Goal: Task Accomplishment & Management: Manage account settings

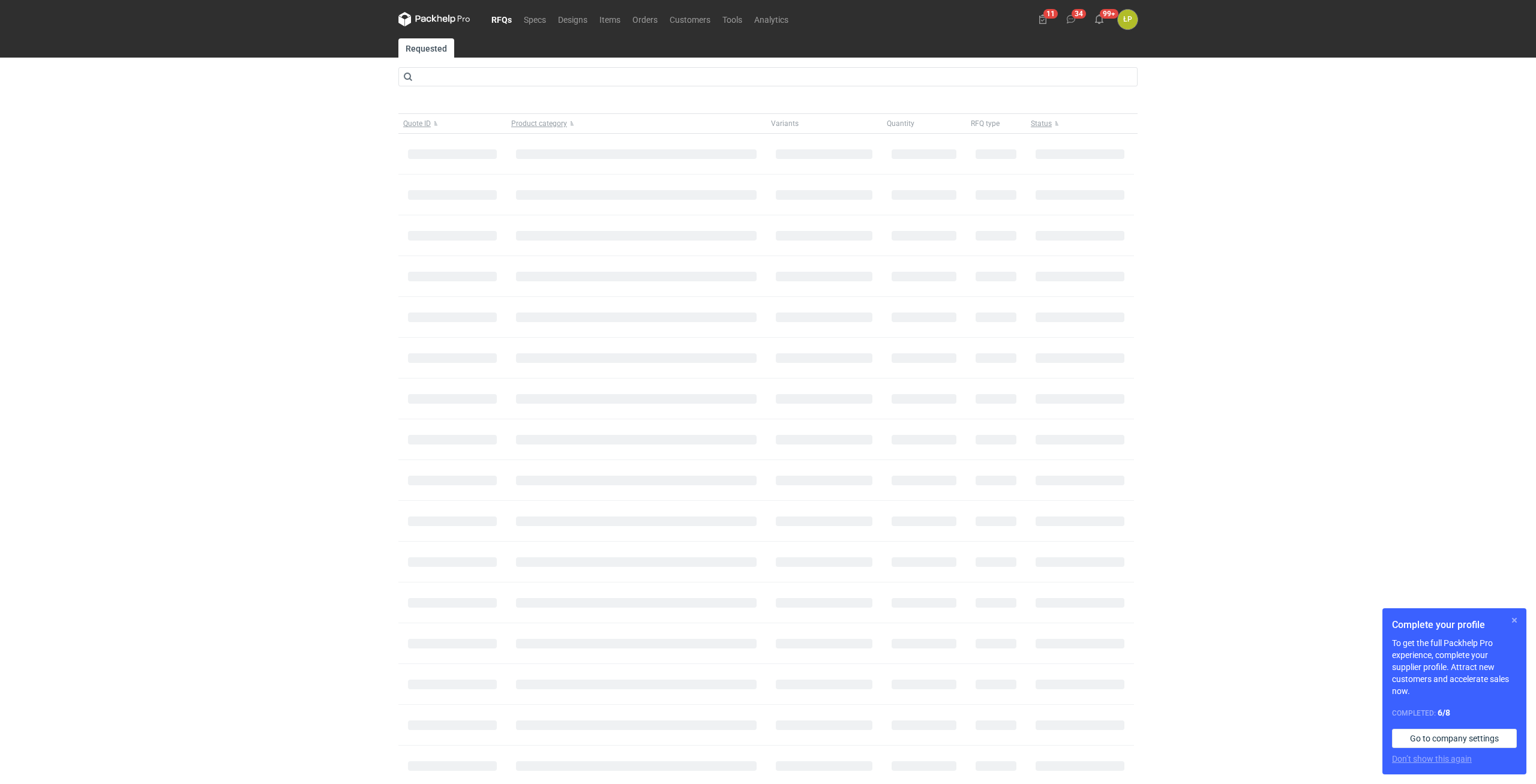
click at [1517, 619] on button "button" at bounding box center [1514, 620] width 14 height 14
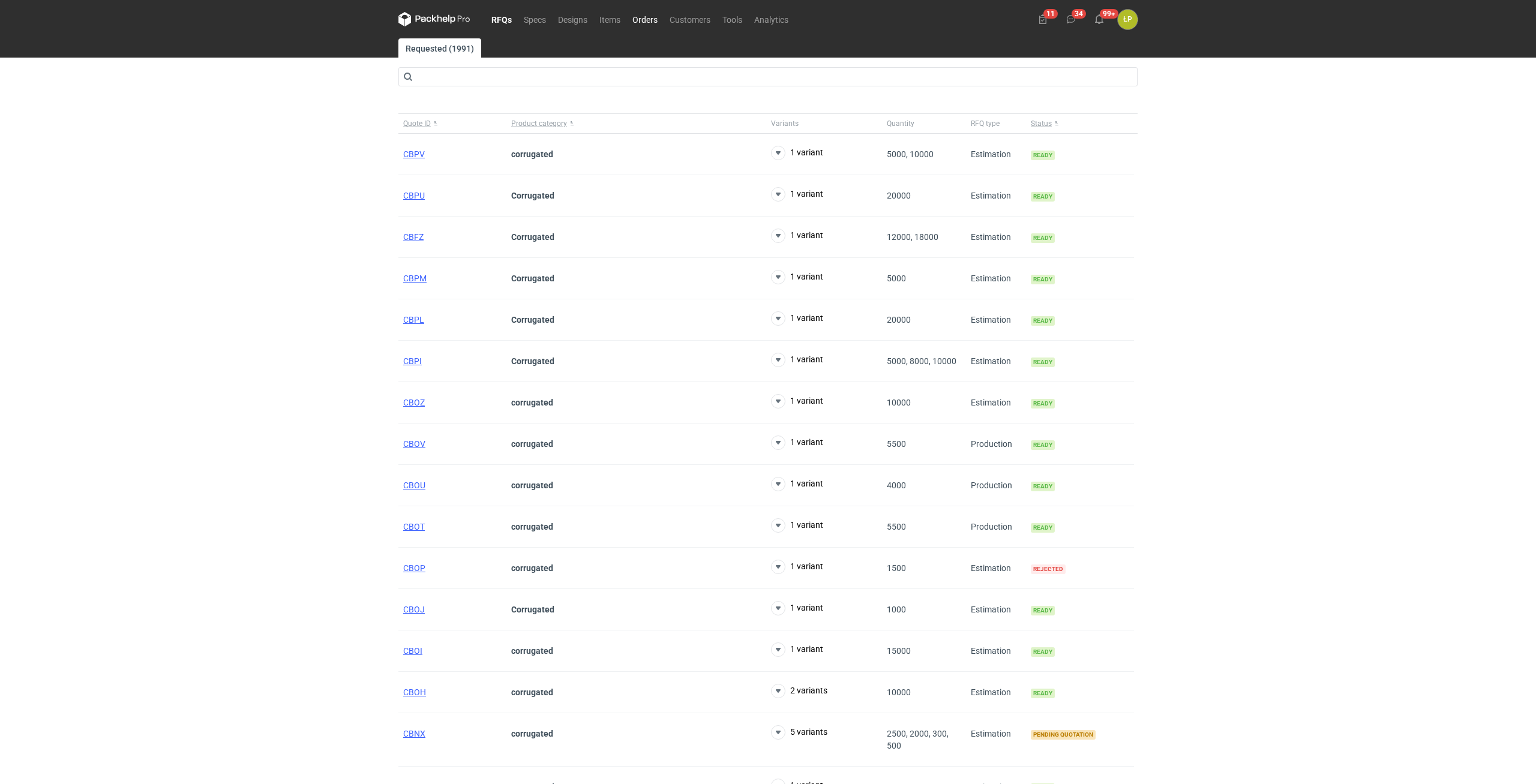
click at [651, 19] on link "Orders" at bounding box center [644, 19] width 37 height 14
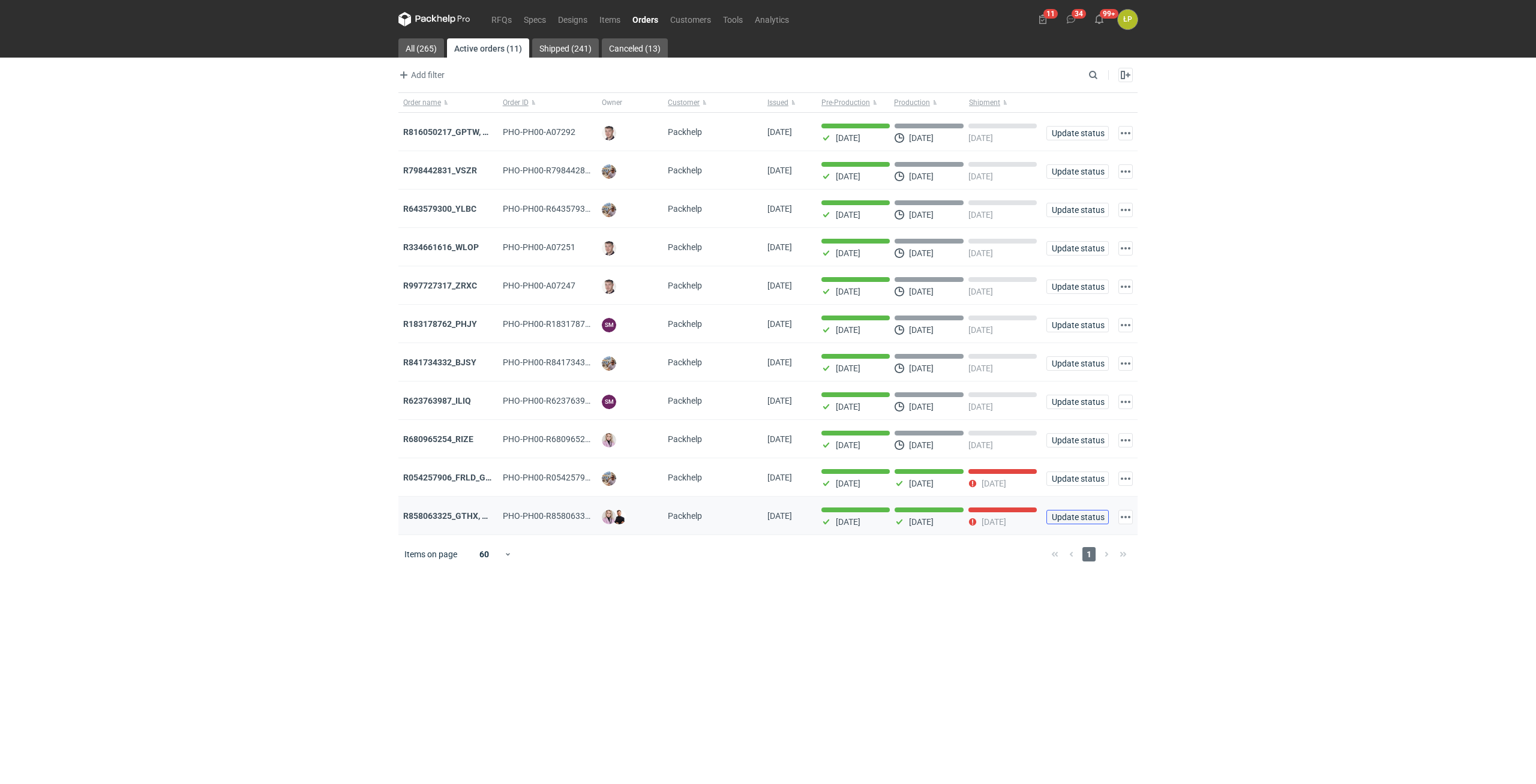
click at [1073, 525] on button "Update status" at bounding box center [1078, 517] width 63 height 14
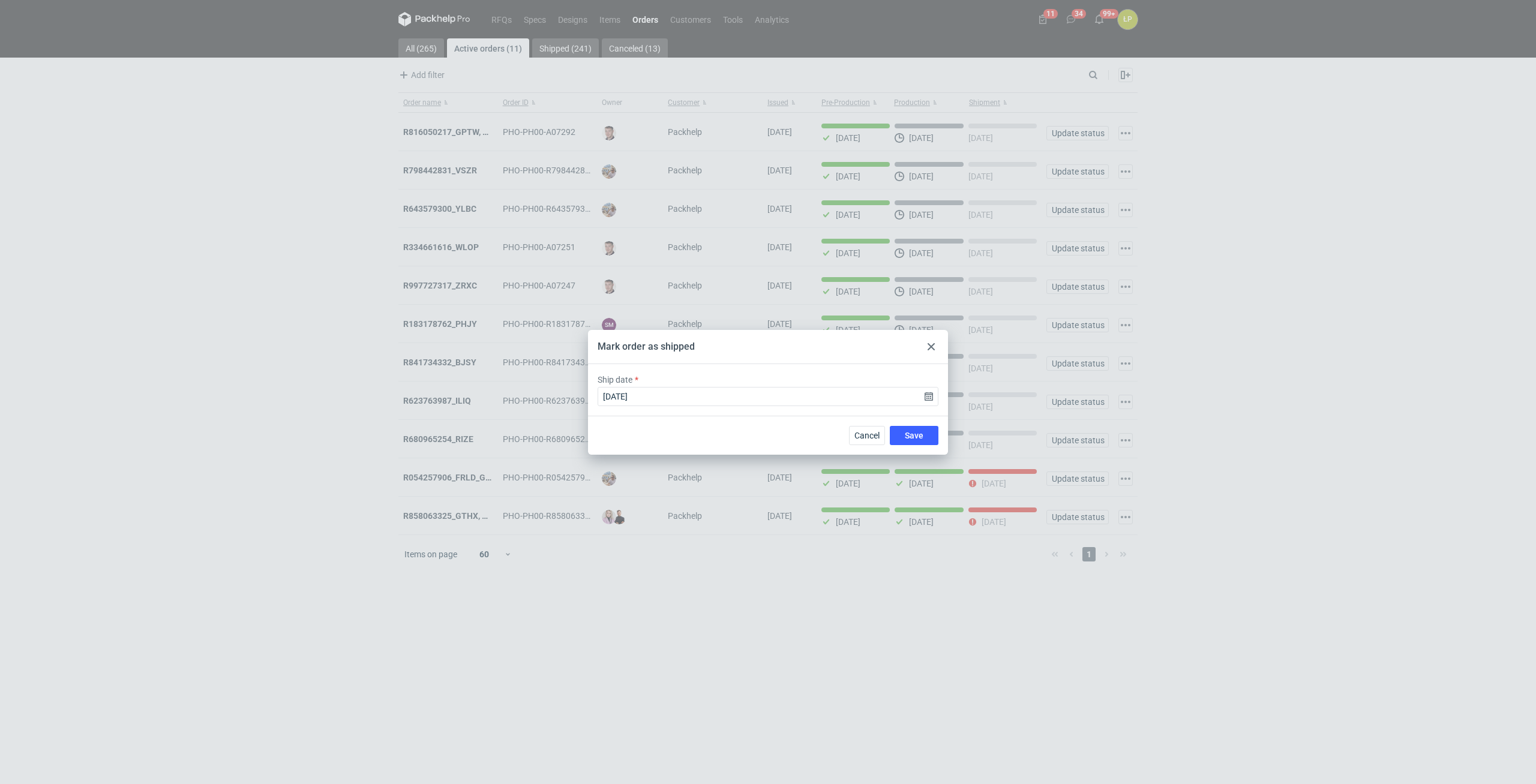
click at [928, 348] on icon at bounding box center [932, 347] width 8 height 8
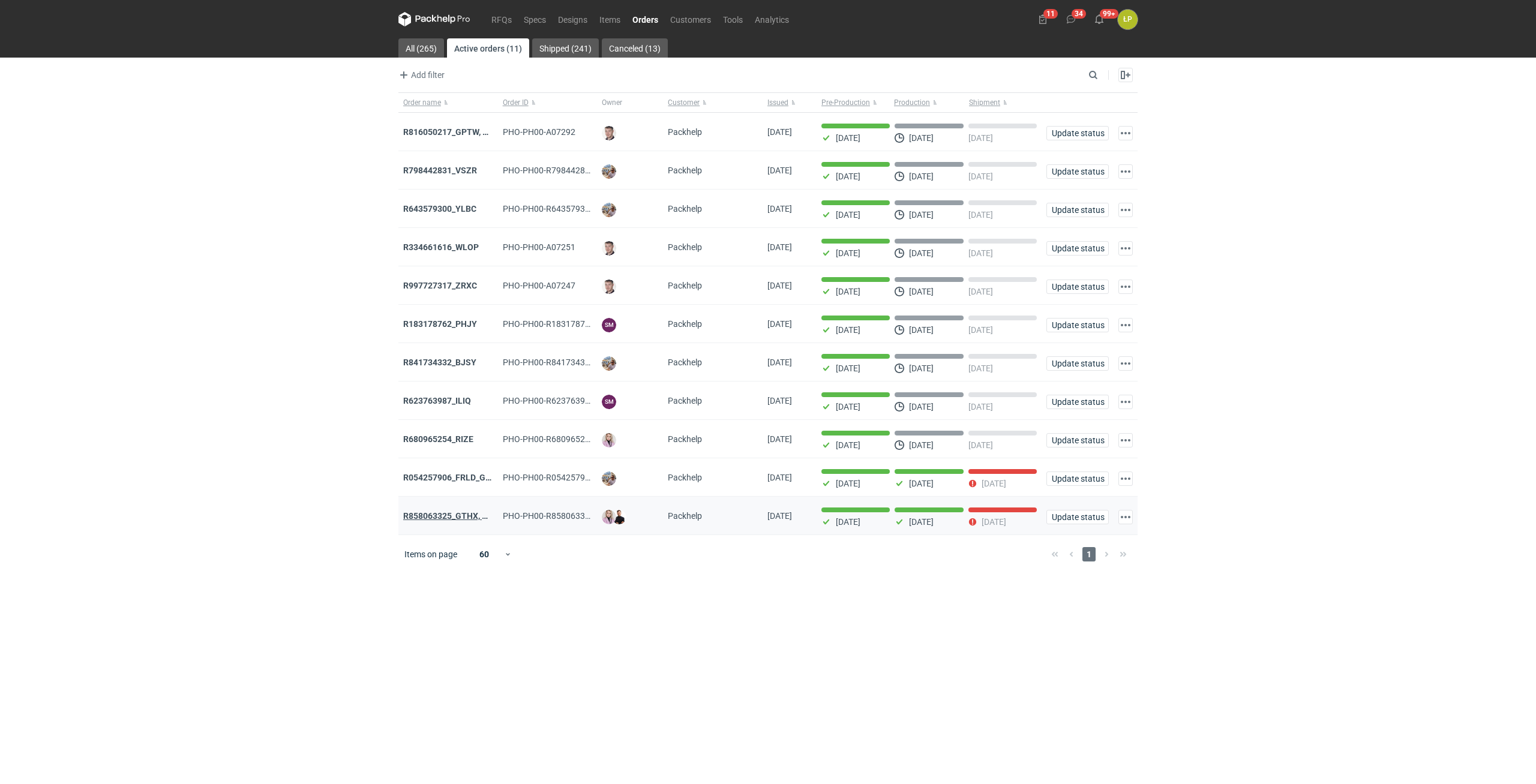
click at [461, 521] on strong "R858063325_GTHX, NNPL, JAAG, JGXY, QTVD, WZHN, ITNR, EUMI" at bounding box center [528, 516] width 250 height 9
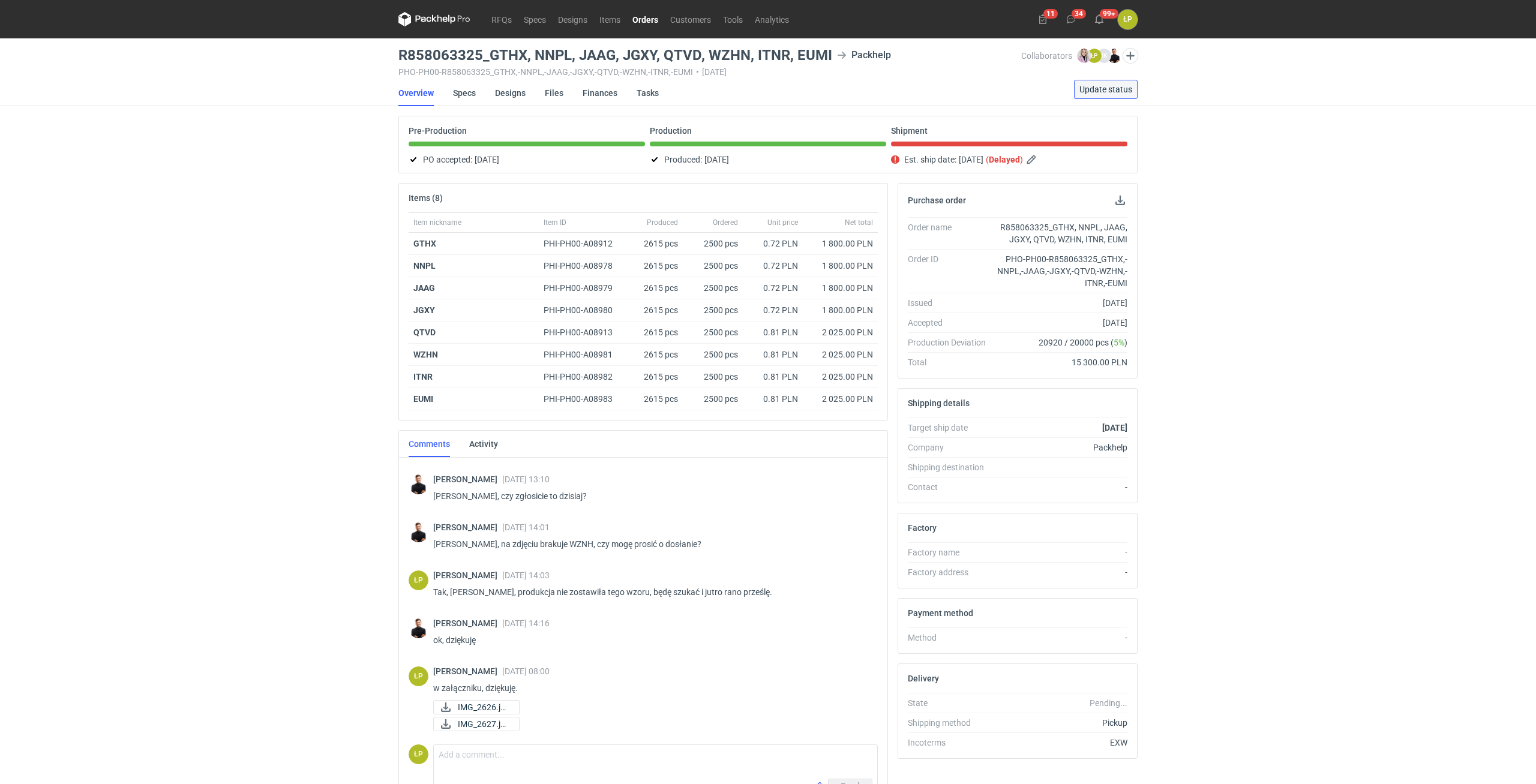
scroll to position [592, 0]
click at [1102, 95] on button "Update status" at bounding box center [1105, 89] width 63 height 19
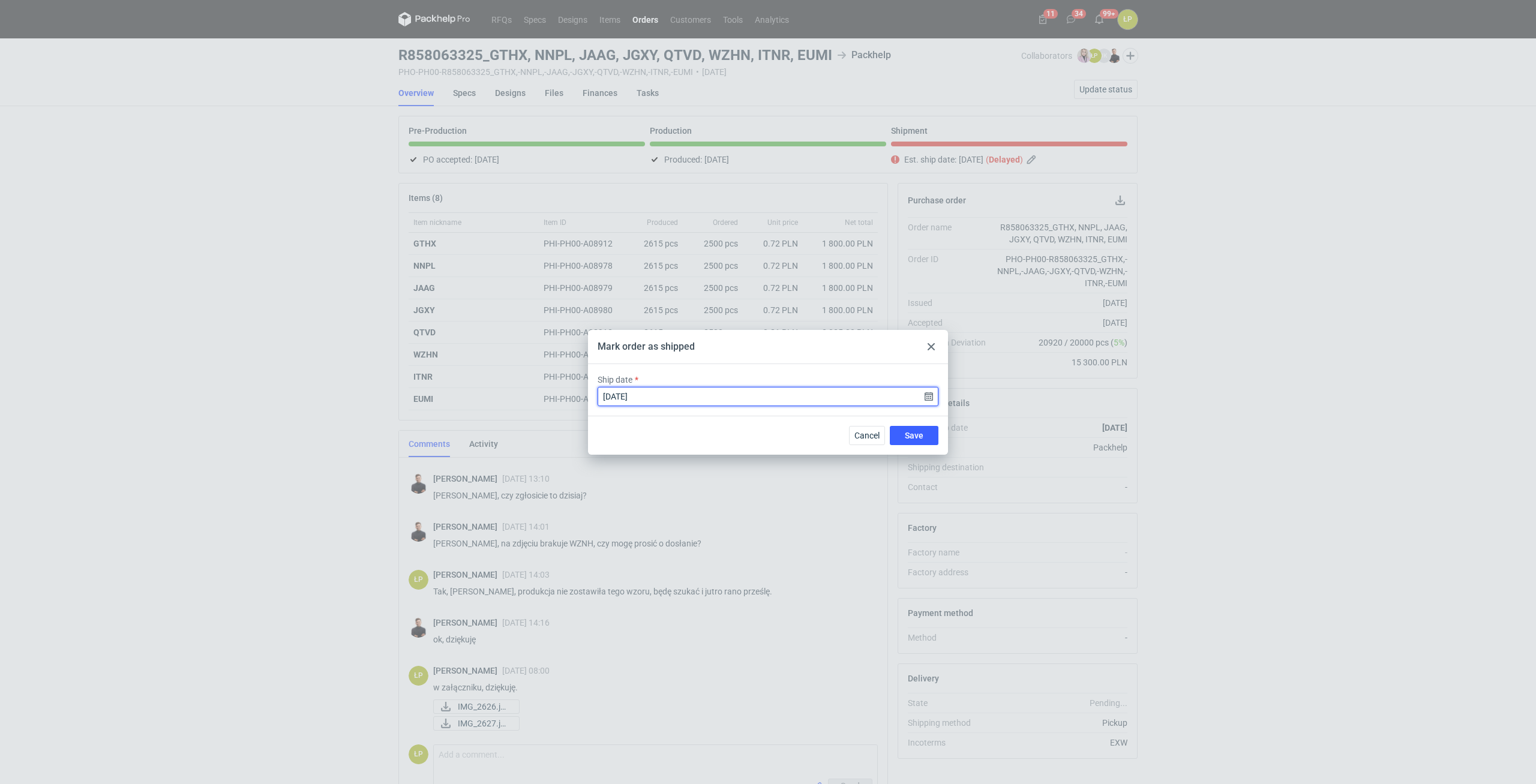
click at [929, 398] on input "[DATE]" at bounding box center [768, 397] width 341 height 19
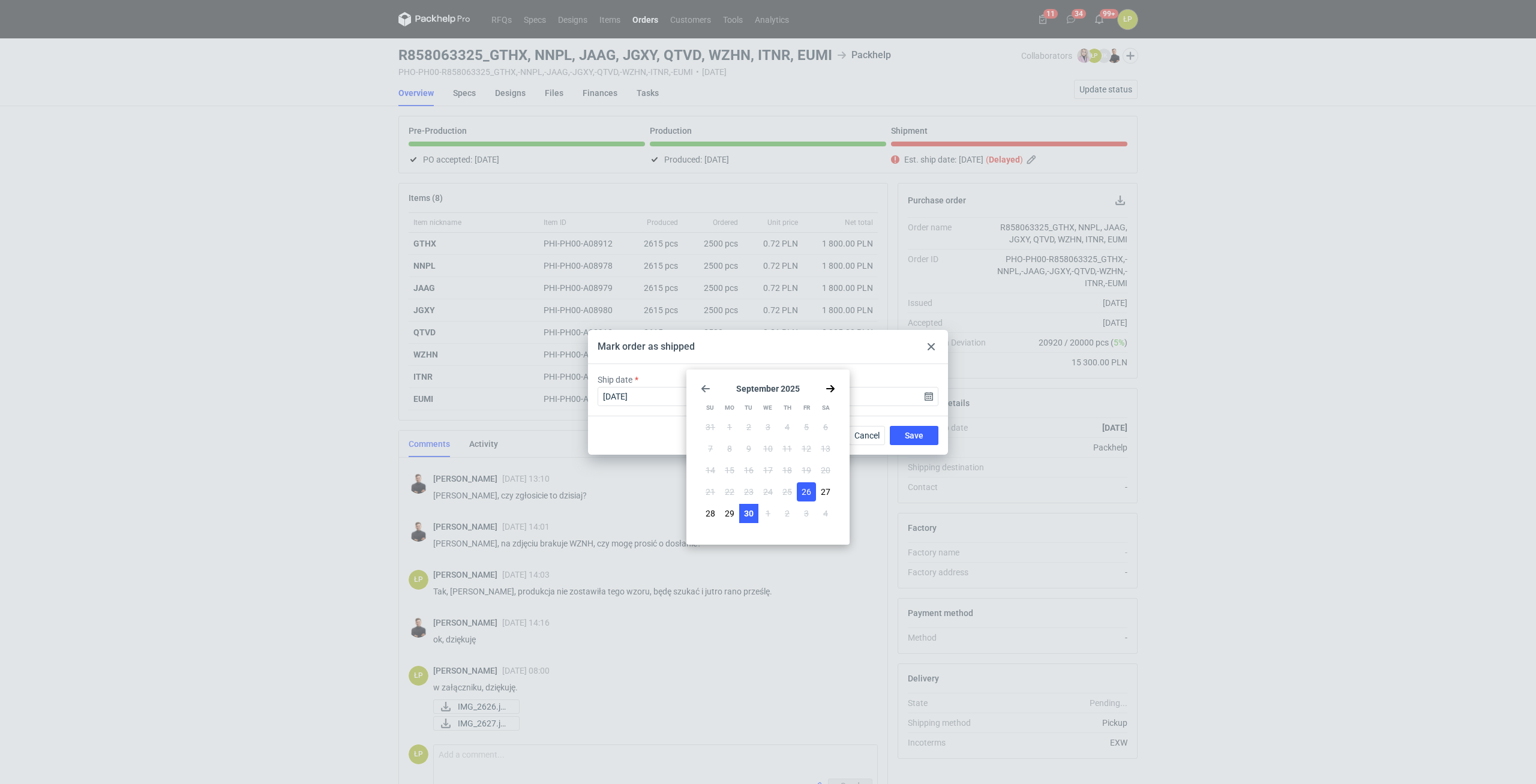
click at [752, 511] on span "30" at bounding box center [749, 513] width 9 height 12
type input "[DATE]"
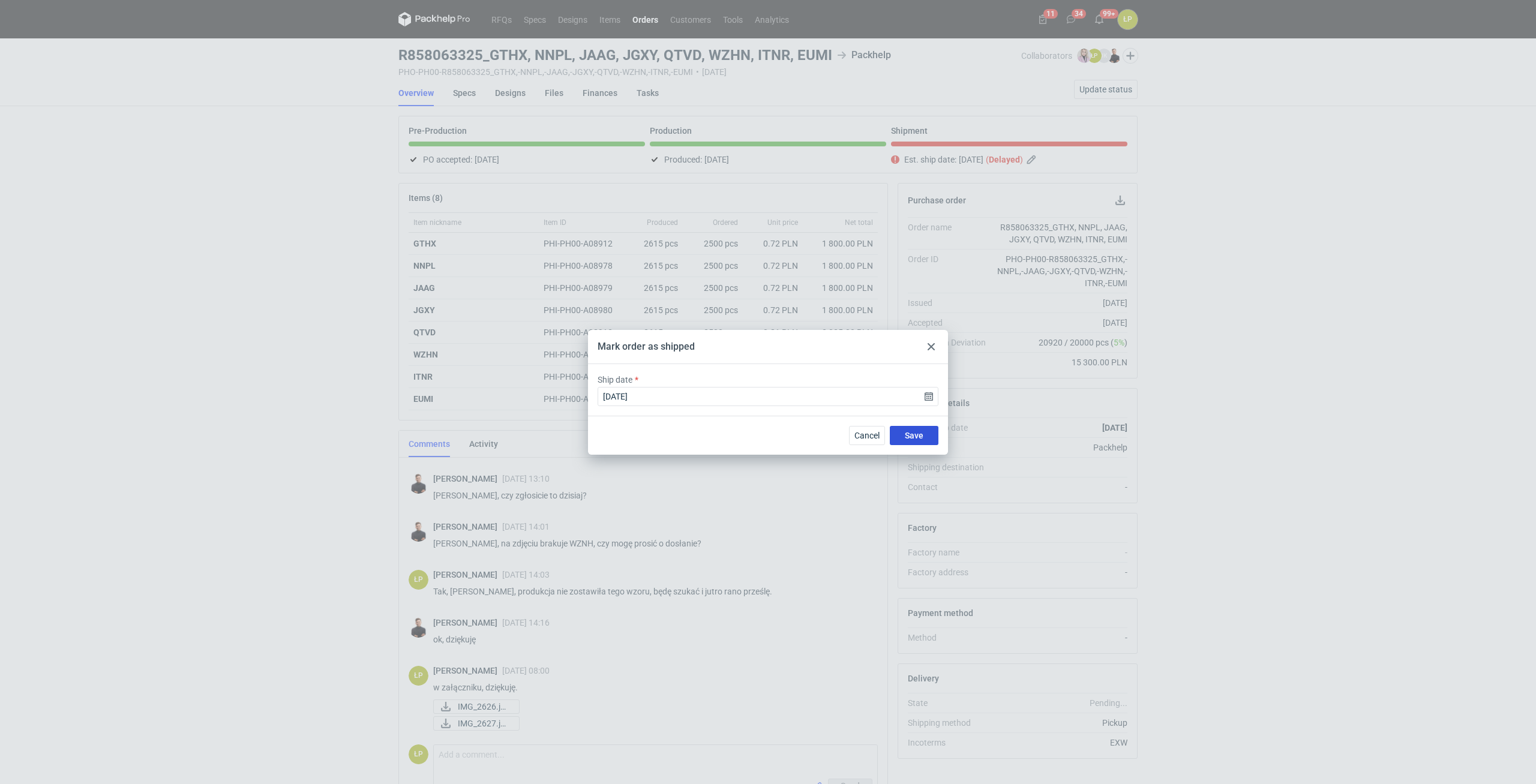
click at [913, 440] on button "Save" at bounding box center [914, 436] width 48 height 19
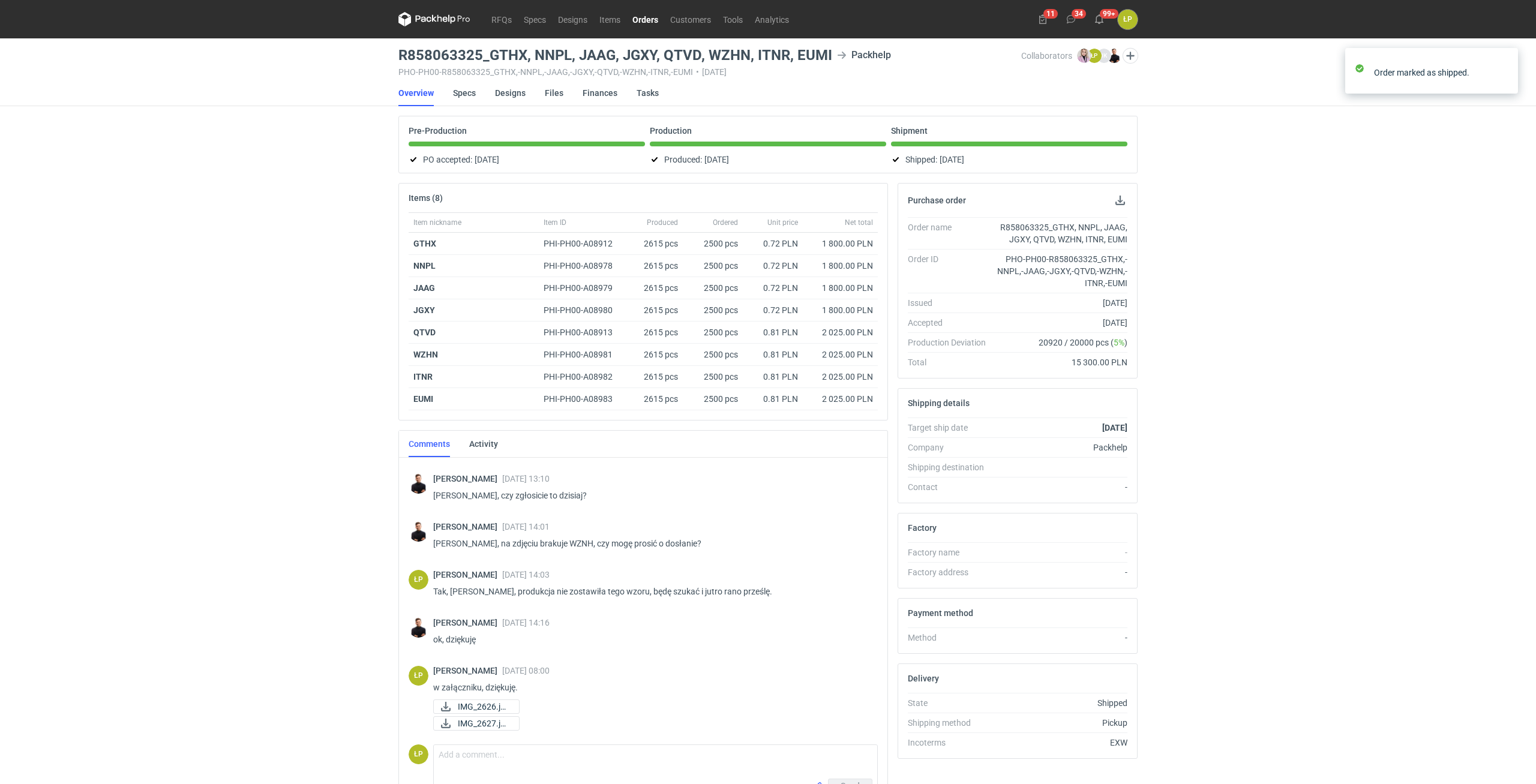
click at [641, 25] on link "Orders" at bounding box center [645, 19] width 38 height 14
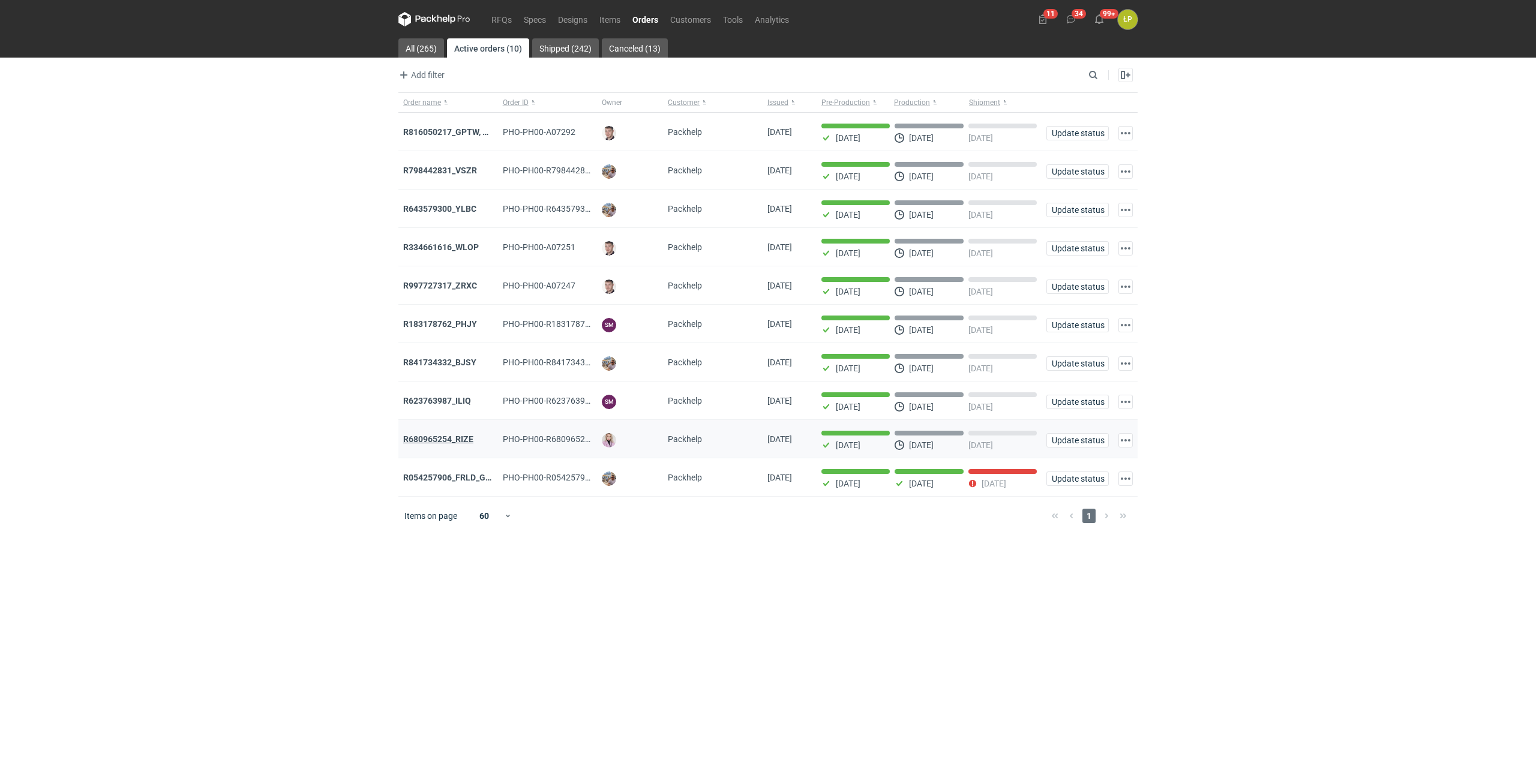
click at [455, 437] on strong "R680965254_RIZE" at bounding box center [438, 439] width 70 height 9
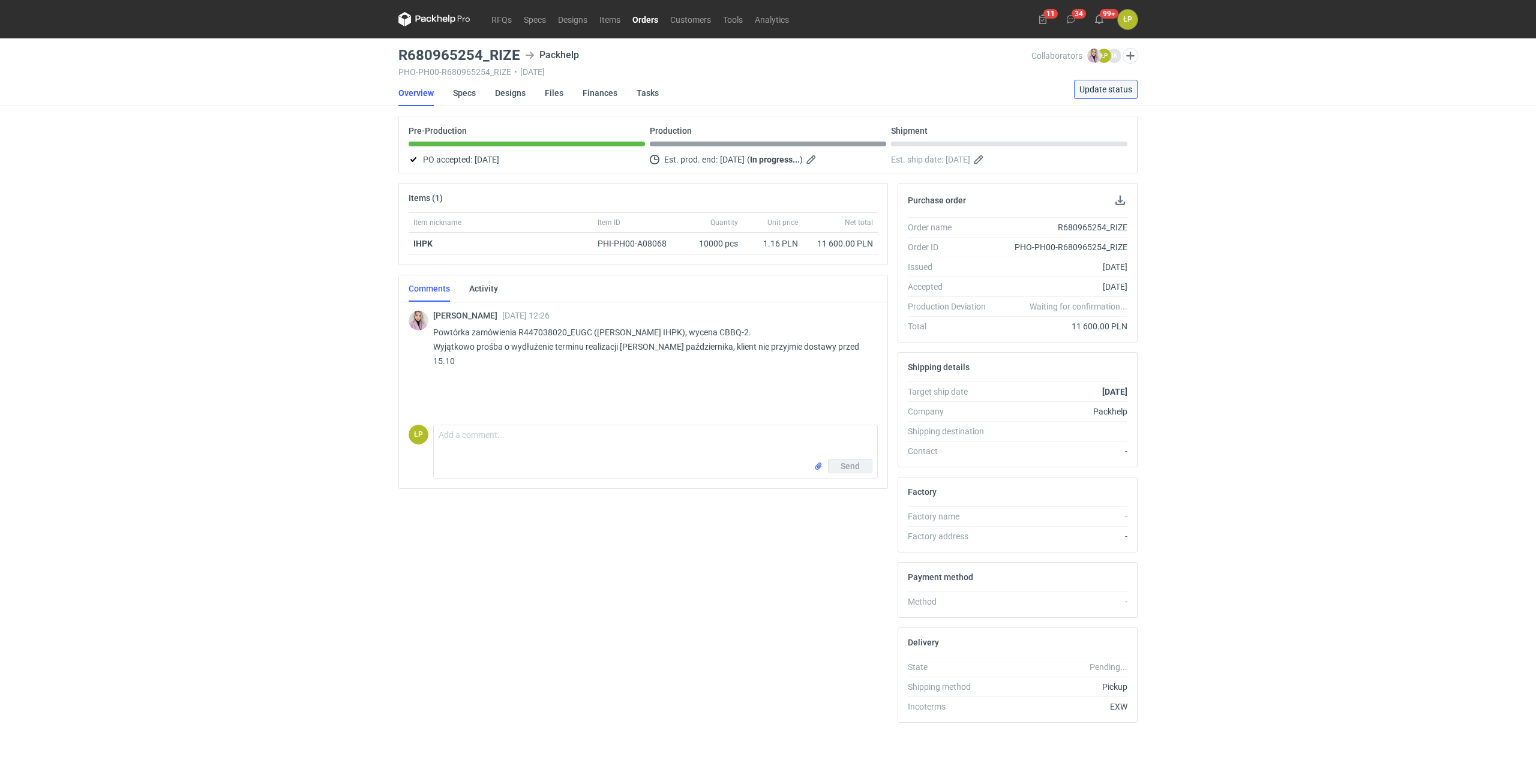
click at [1090, 88] on span "Update status" at bounding box center [1106, 89] width 53 height 9
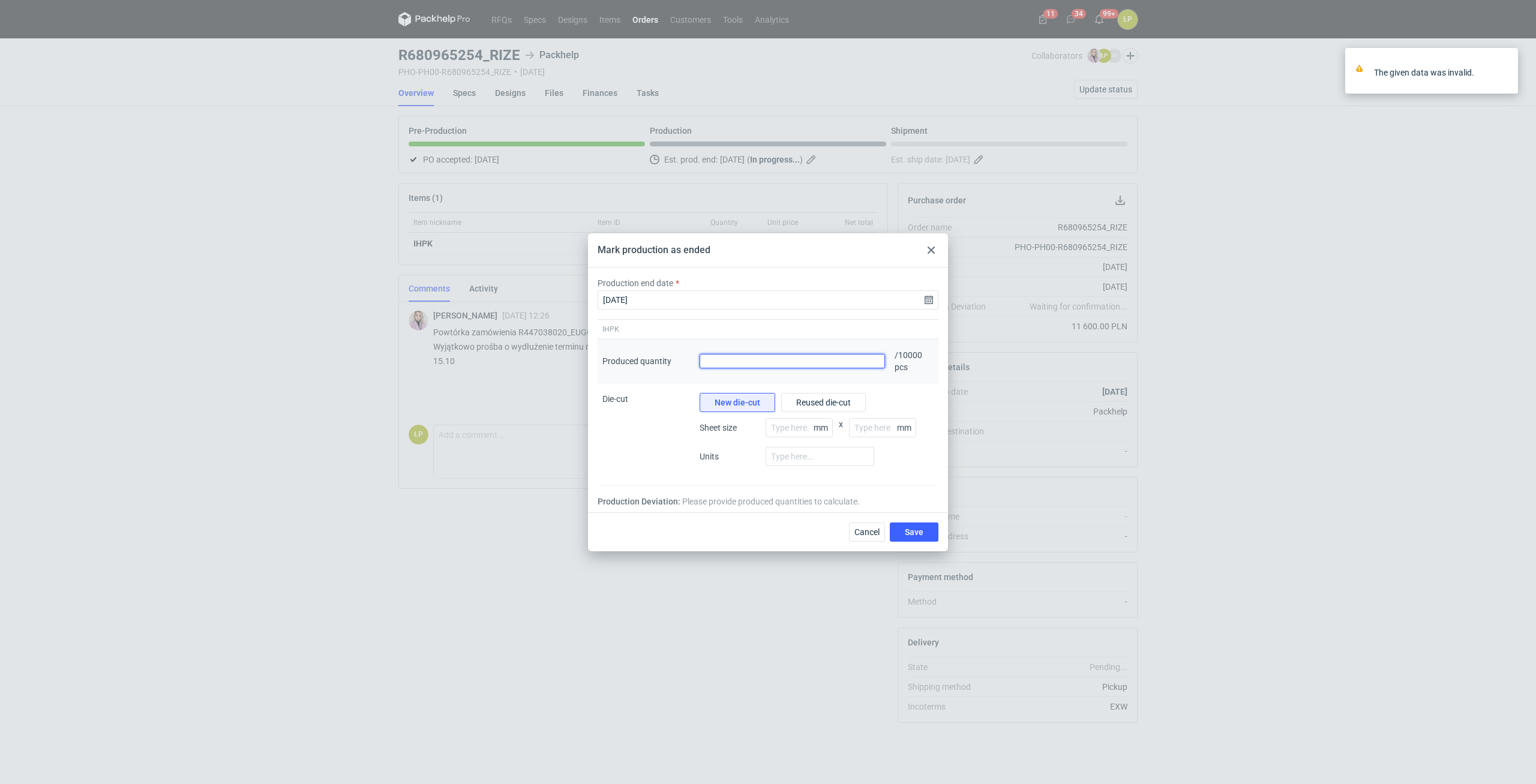
click at [826, 358] on input "Produced quantity" at bounding box center [793, 361] width 186 height 14
type input "10000"
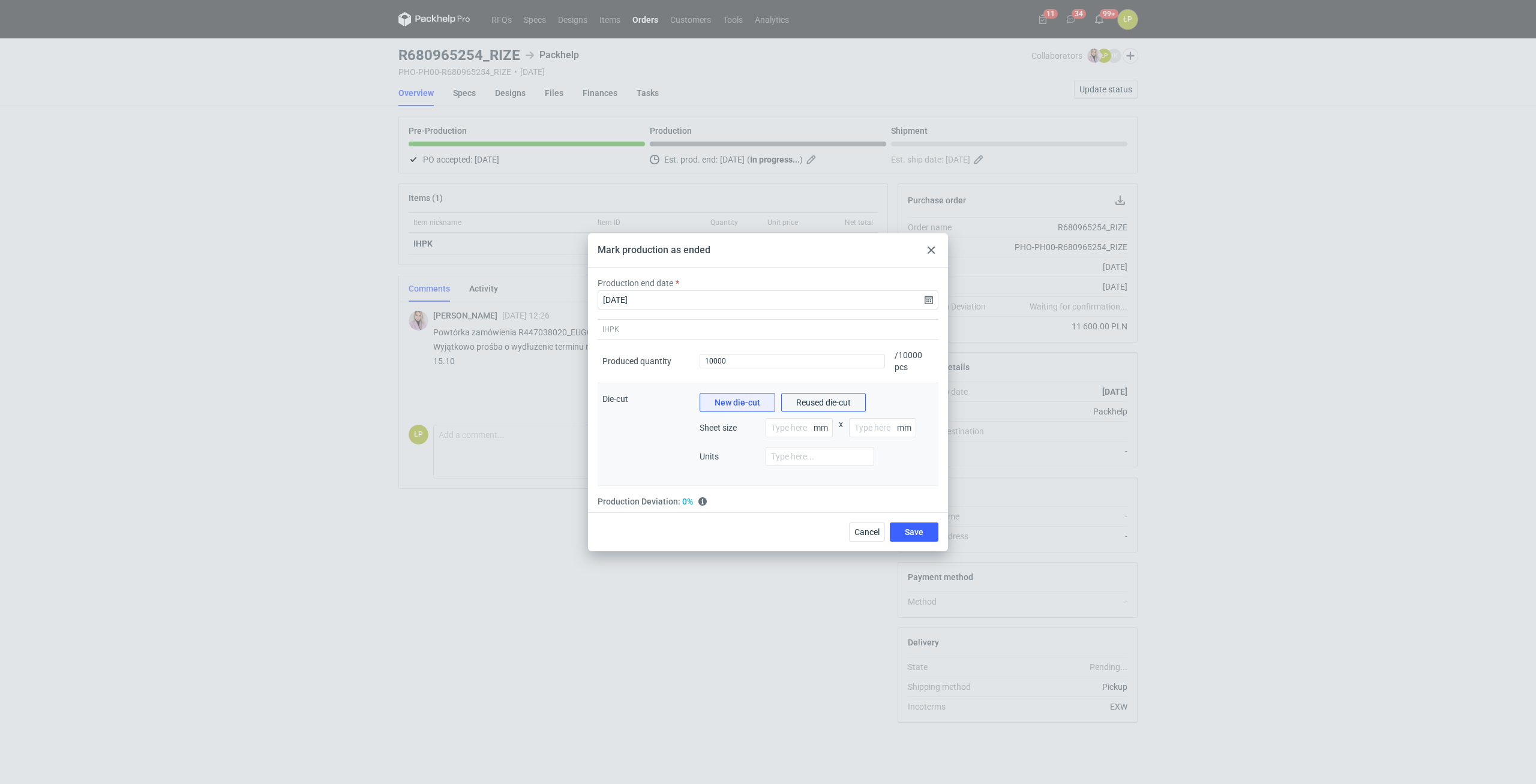
click at [837, 402] on span "Reused die-cut" at bounding box center [824, 402] width 55 height 9
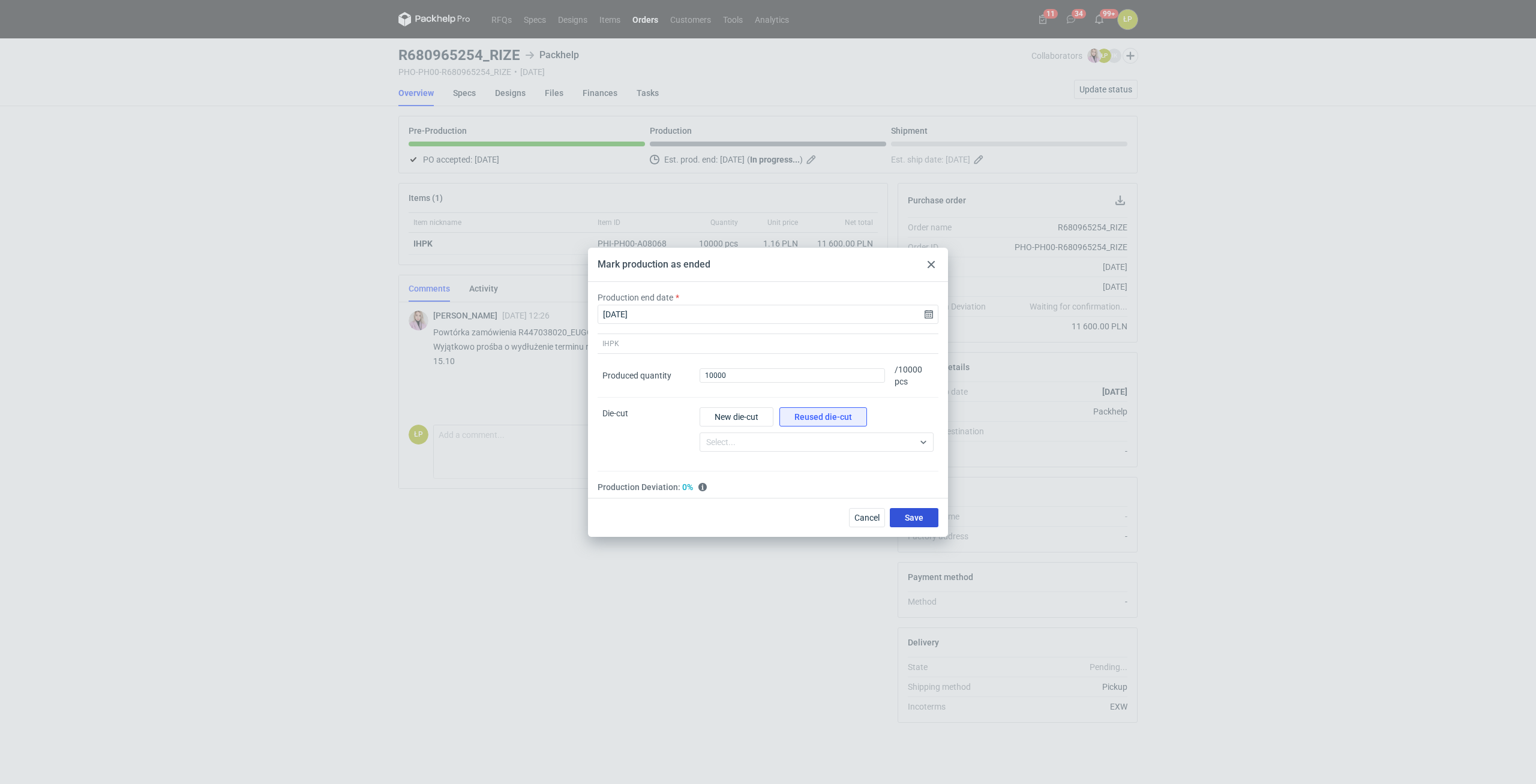
click at [903, 516] on button "Save" at bounding box center [914, 518] width 48 height 19
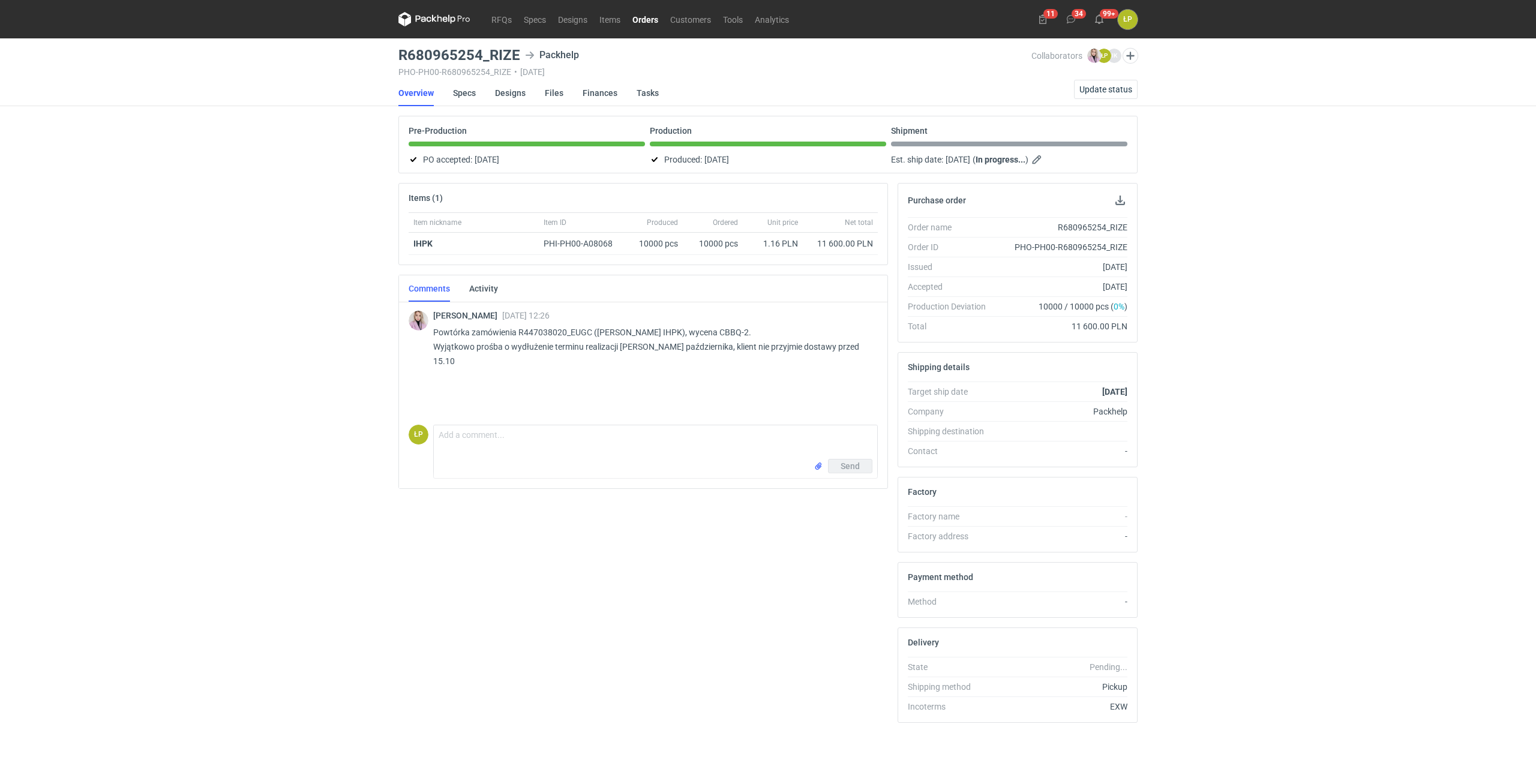
click at [655, 19] on link "Orders" at bounding box center [645, 19] width 38 height 14
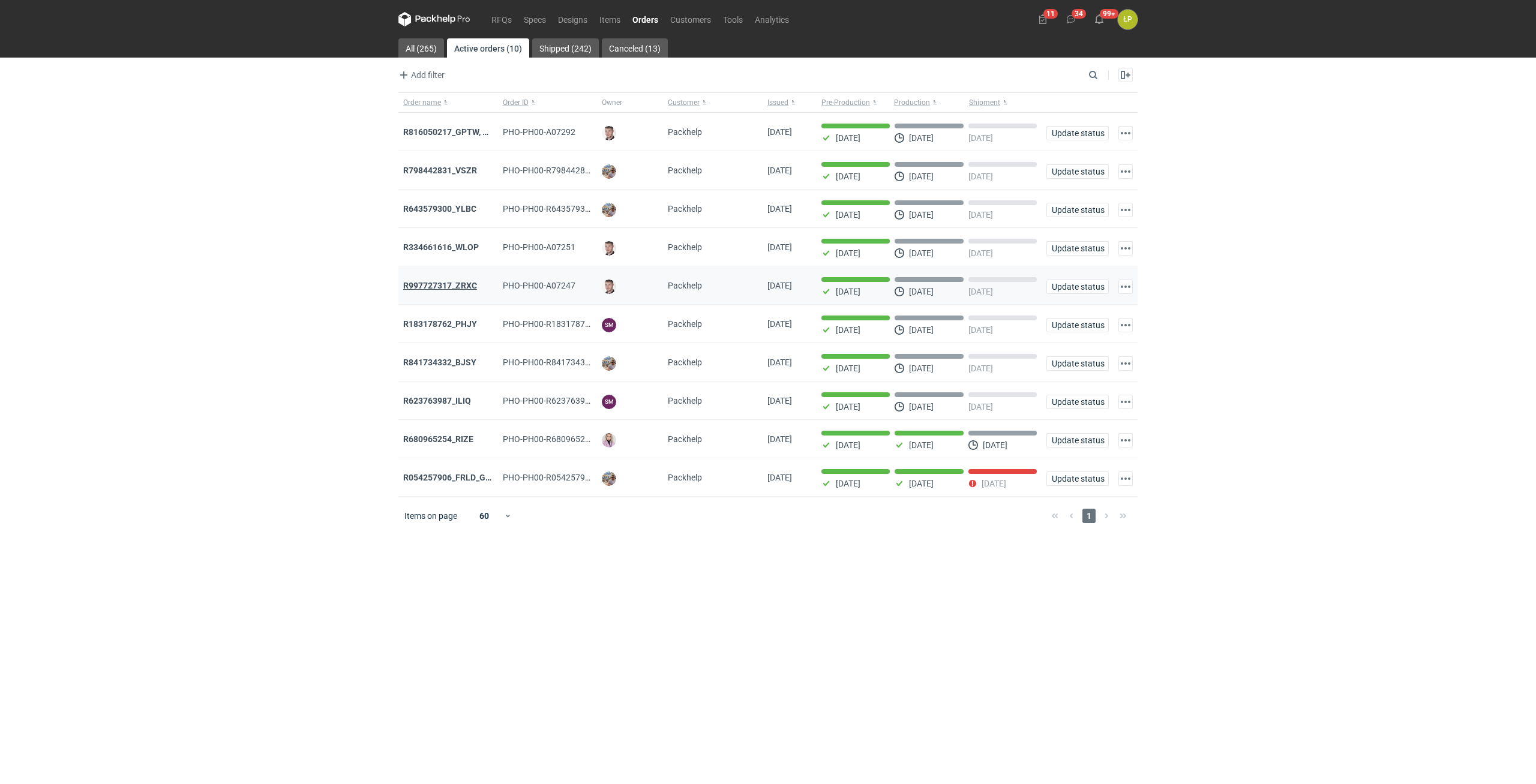
click at [465, 289] on strong "R997727317_ZRXC" at bounding box center [440, 286] width 74 height 9
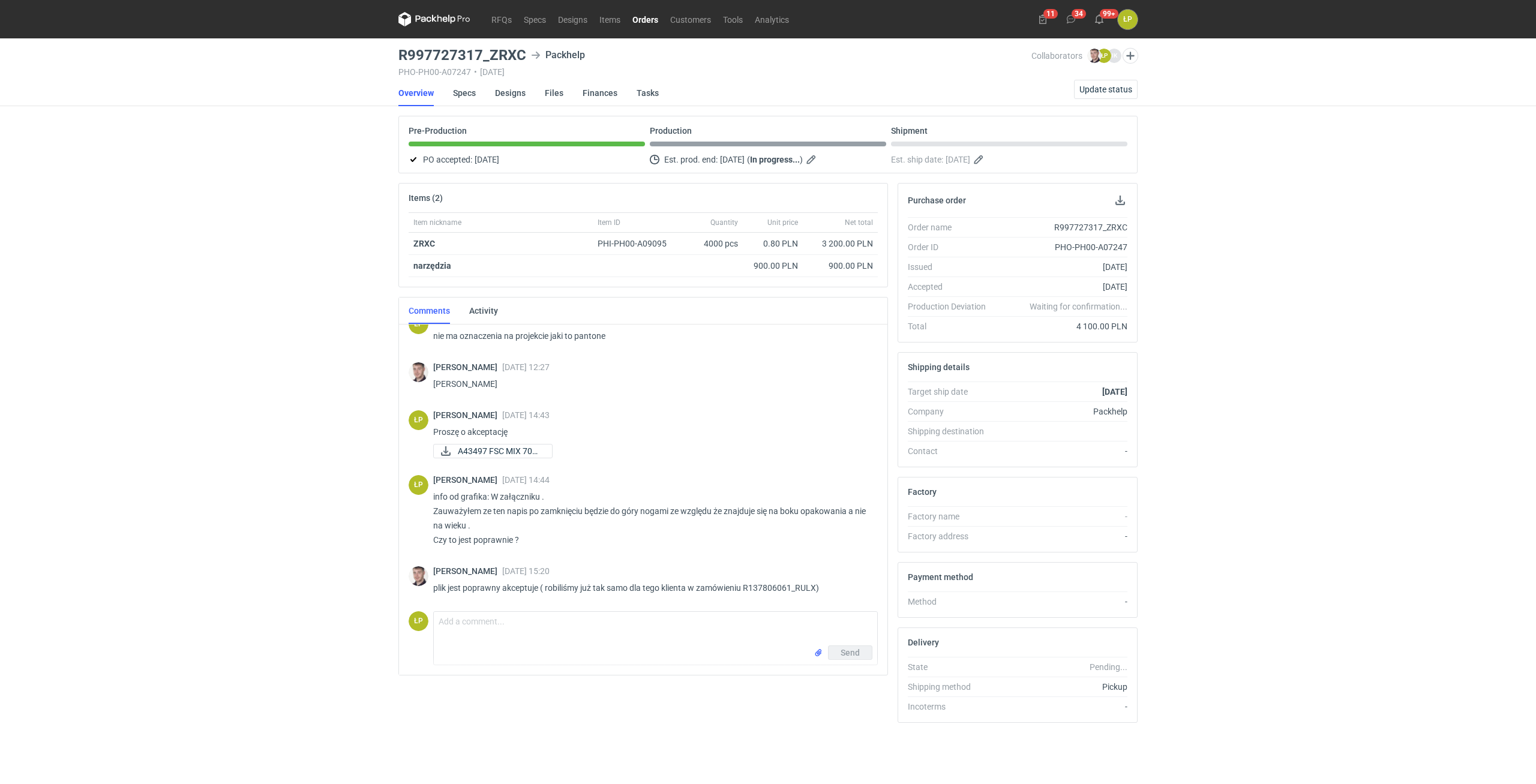
scroll to position [116, 0]
click at [513, 96] on link "Designs" at bounding box center [510, 93] width 30 height 27
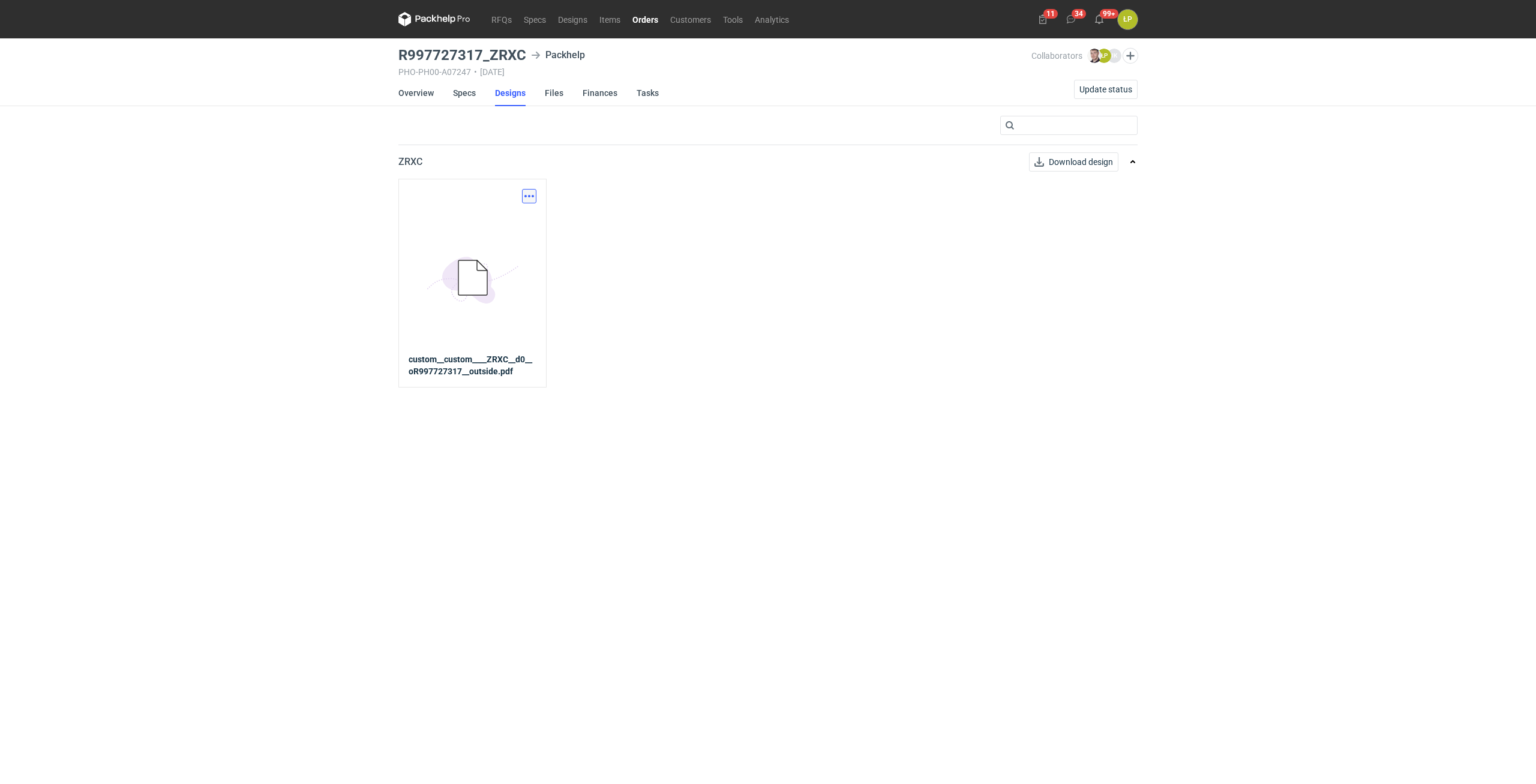
click at [530, 189] on button "button" at bounding box center [528, 196] width 14 height 14
click at [518, 215] on link "Download design part" at bounding box center [476, 223] width 111 height 19
click at [403, 92] on link "Overview" at bounding box center [416, 93] width 35 height 27
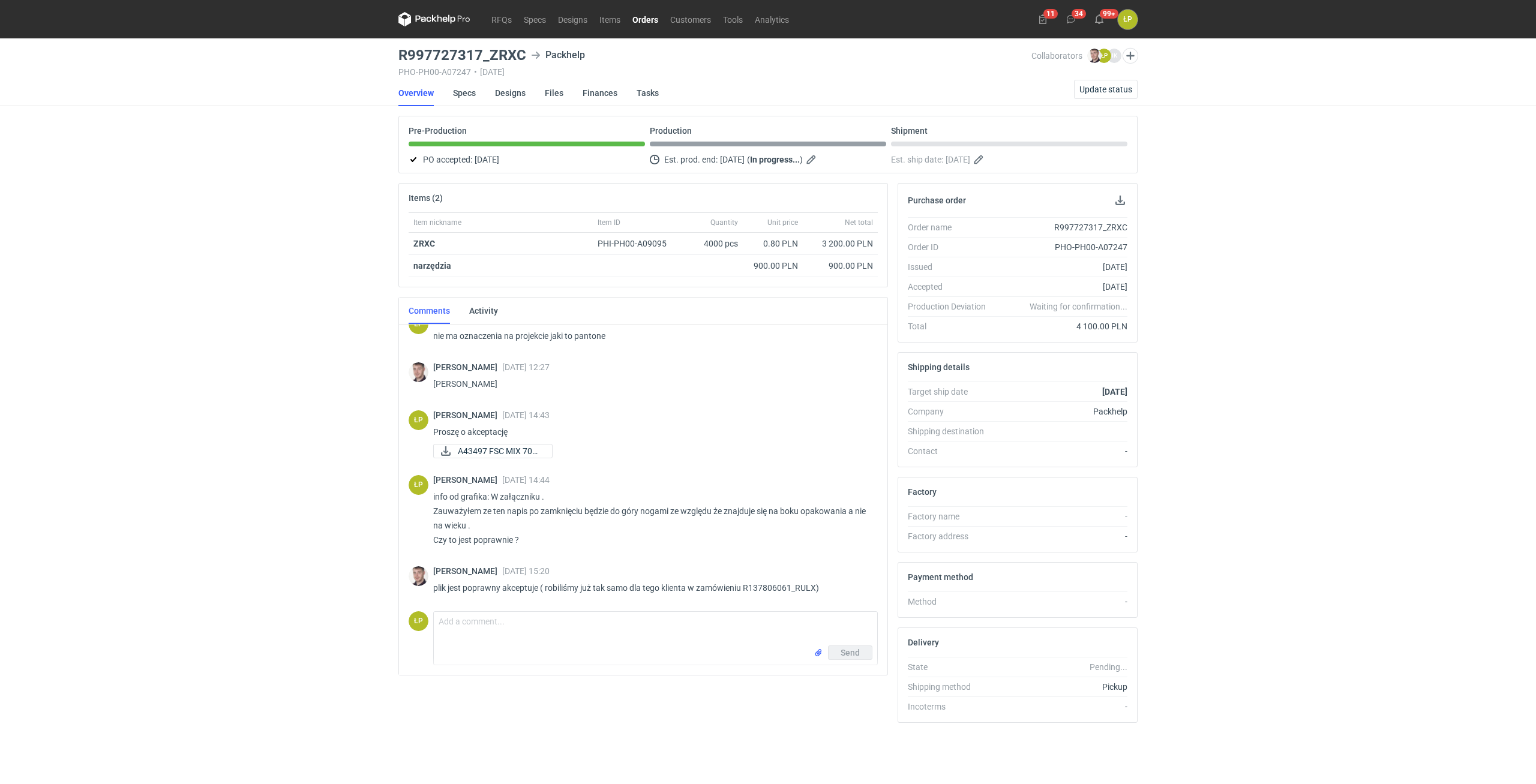
scroll to position [116, 0]
click at [652, 15] on link "Orders" at bounding box center [645, 19] width 38 height 14
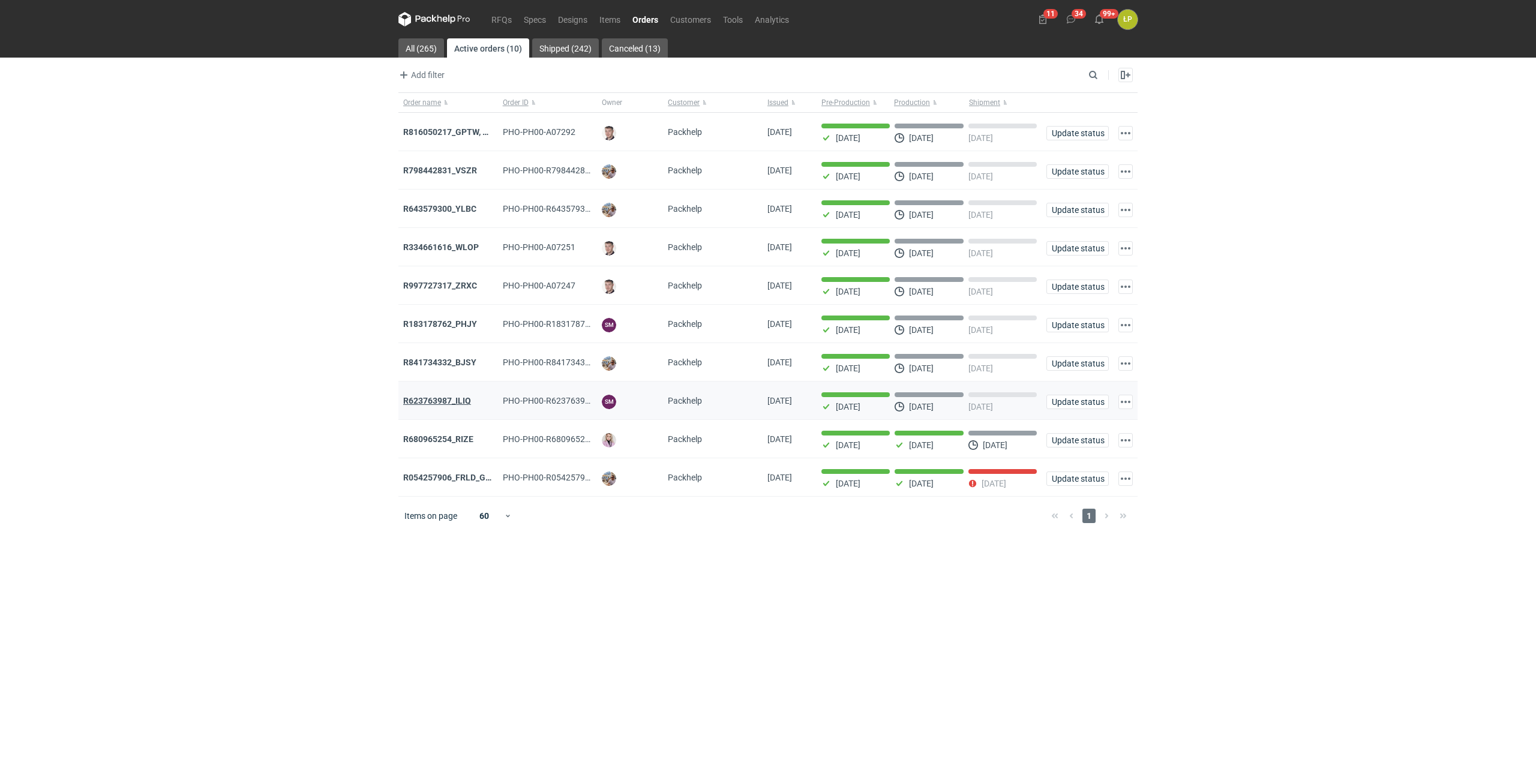
click at [462, 402] on strong "R623763987_ILIQ" at bounding box center [438, 401] width 68 height 9
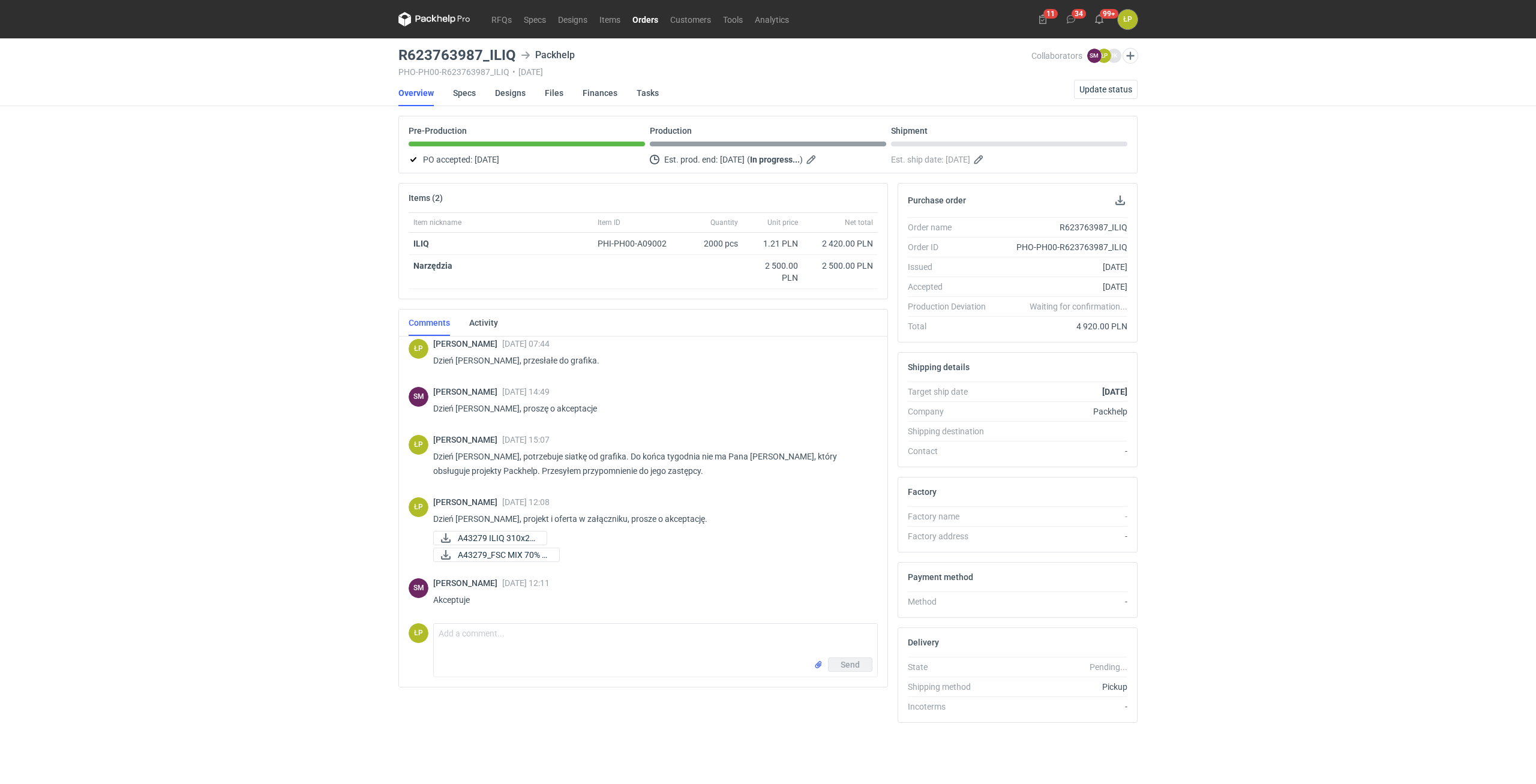
scroll to position [102, 0]
click at [514, 92] on link "Designs" at bounding box center [510, 93] width 30 height 27
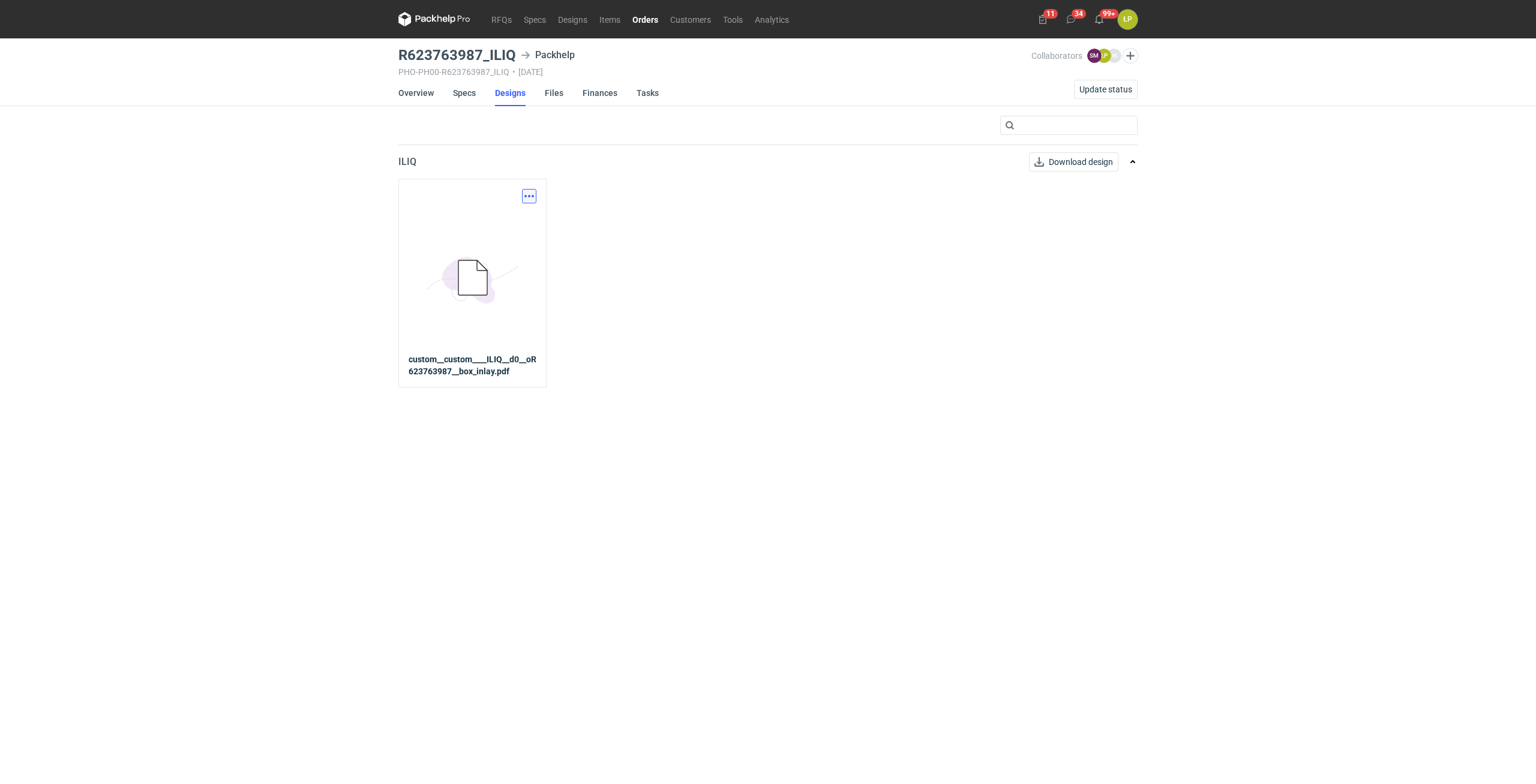
click at [528, 190] on button "button" at bounding box center [528, 196] width 14 height 14
click at [518, 219] on link "Download design part" at bounding box center [476, 223] width 111 height 19
click at [643, 20] on link "Orders" at bounding box center [645, 19] width 38 height 14
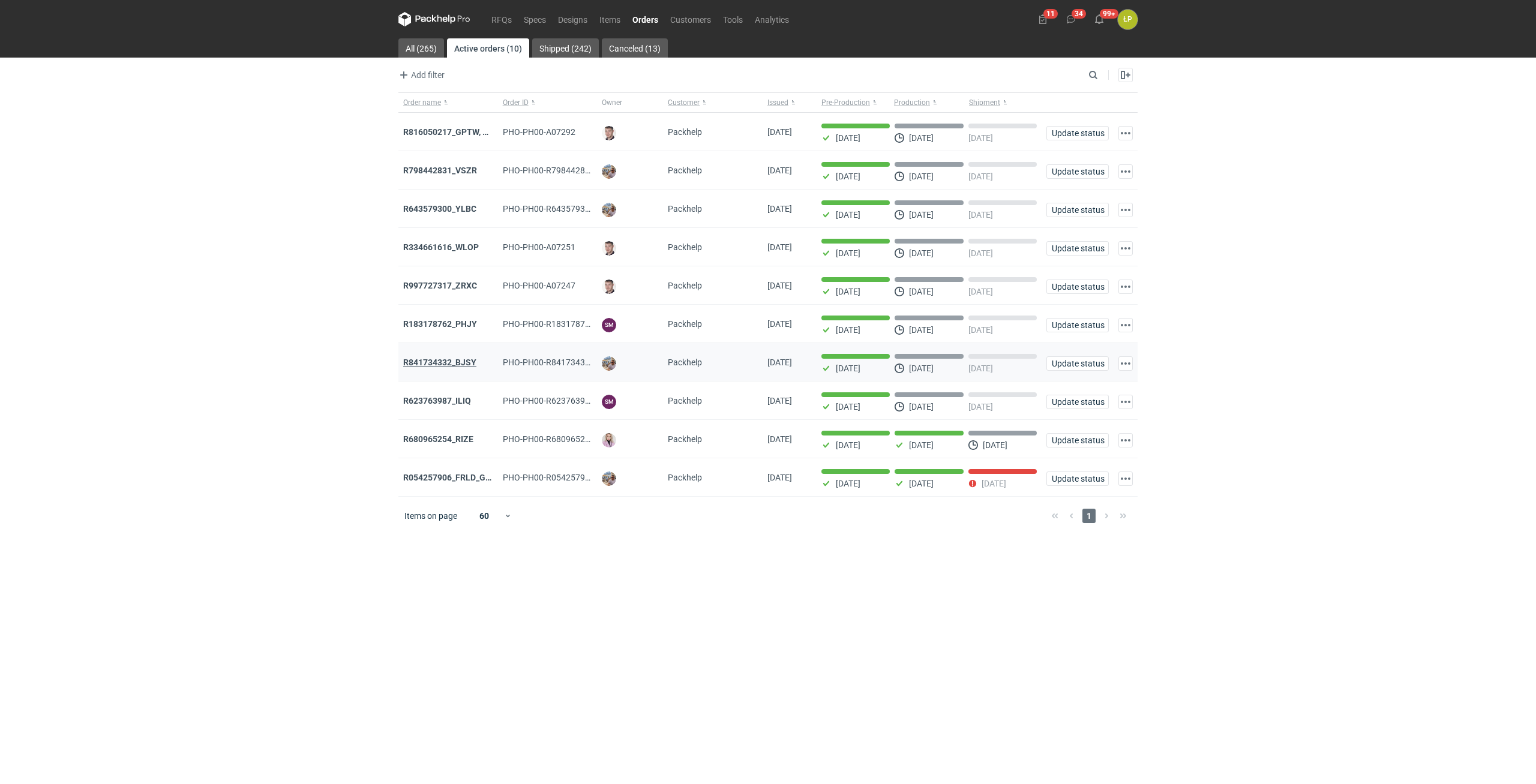
click at [453, 363] on strong "R841734332_BJSY" at bounding box center [439, 363] width 73 height 9
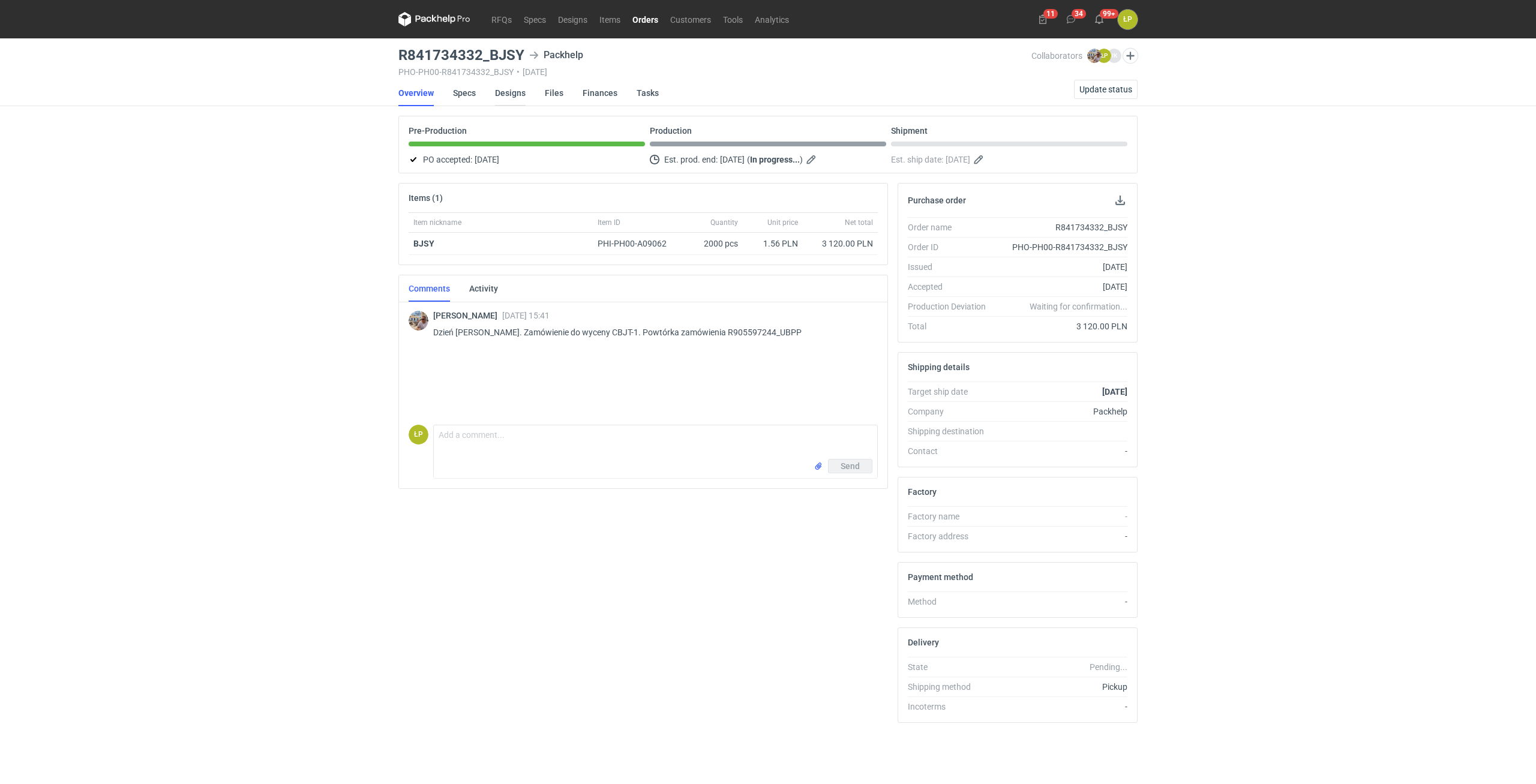
click at [514, 93] on link "Designs" at bounding box center [510, 93] width 30 height 27
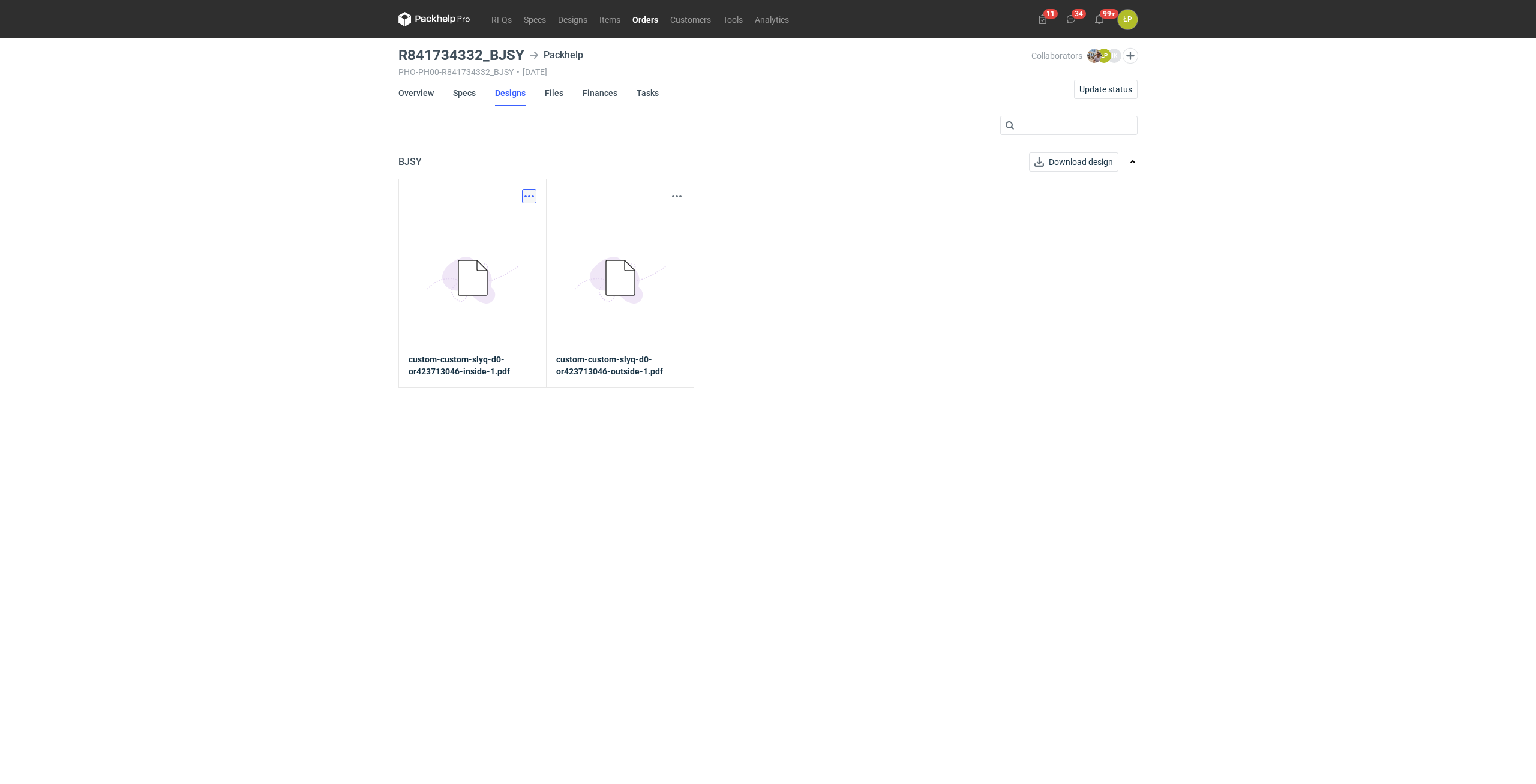
click at [535, 196] on button "button" at bounding box center [528, 196] width 14 height 14
click at [520, 219] on link "Download design part" at bounding box center [476, 223] width 111 height 19
click at [410, 92] on link "Overview" at bounding box center [416, 93] width 35 height 27
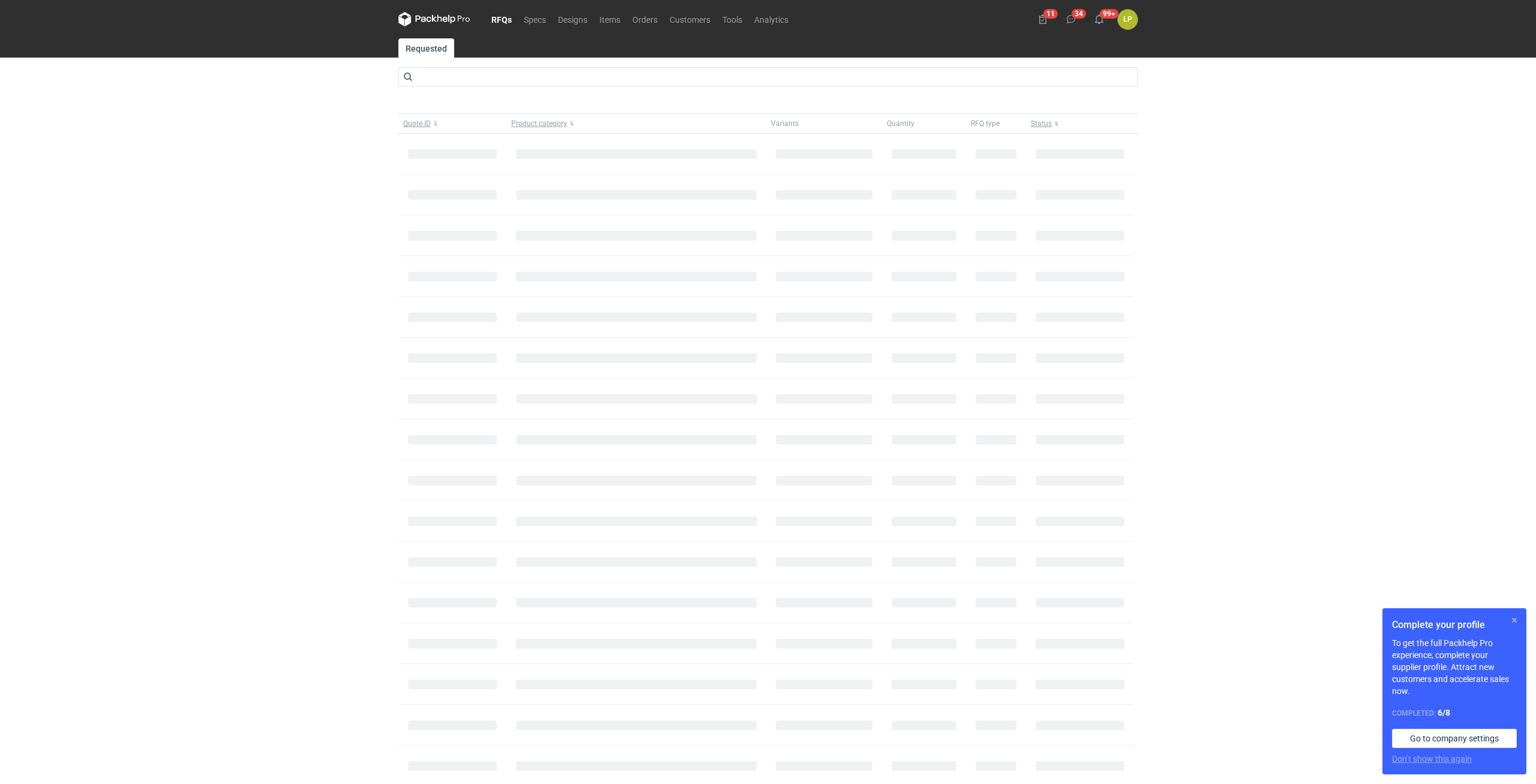
click at [1510, 618] on button "button" at bounding box center [1514, 620] width 14 height 14
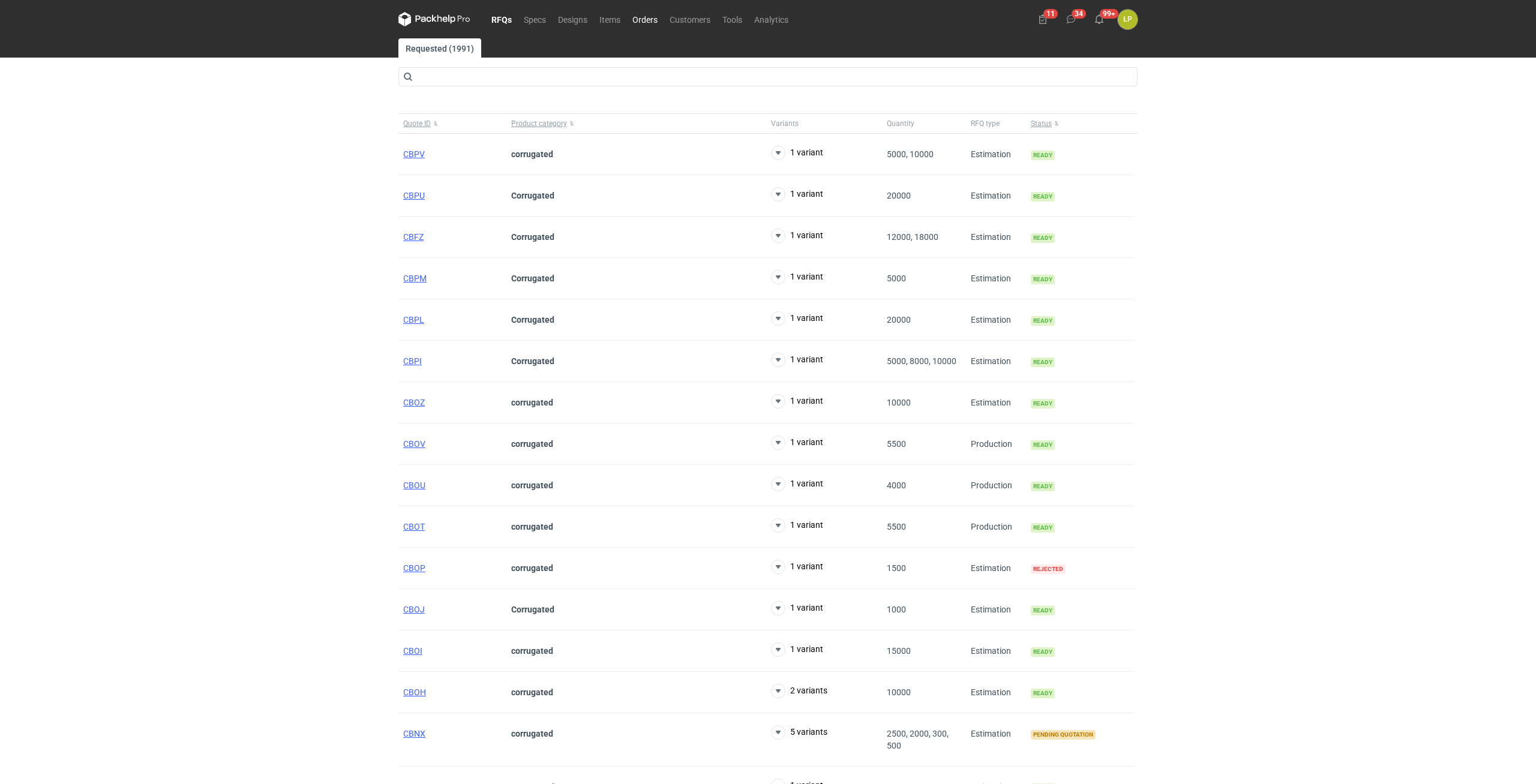
click at [653, 24] on link "Orders" at bounding box center [644, 19] width 37 height 14
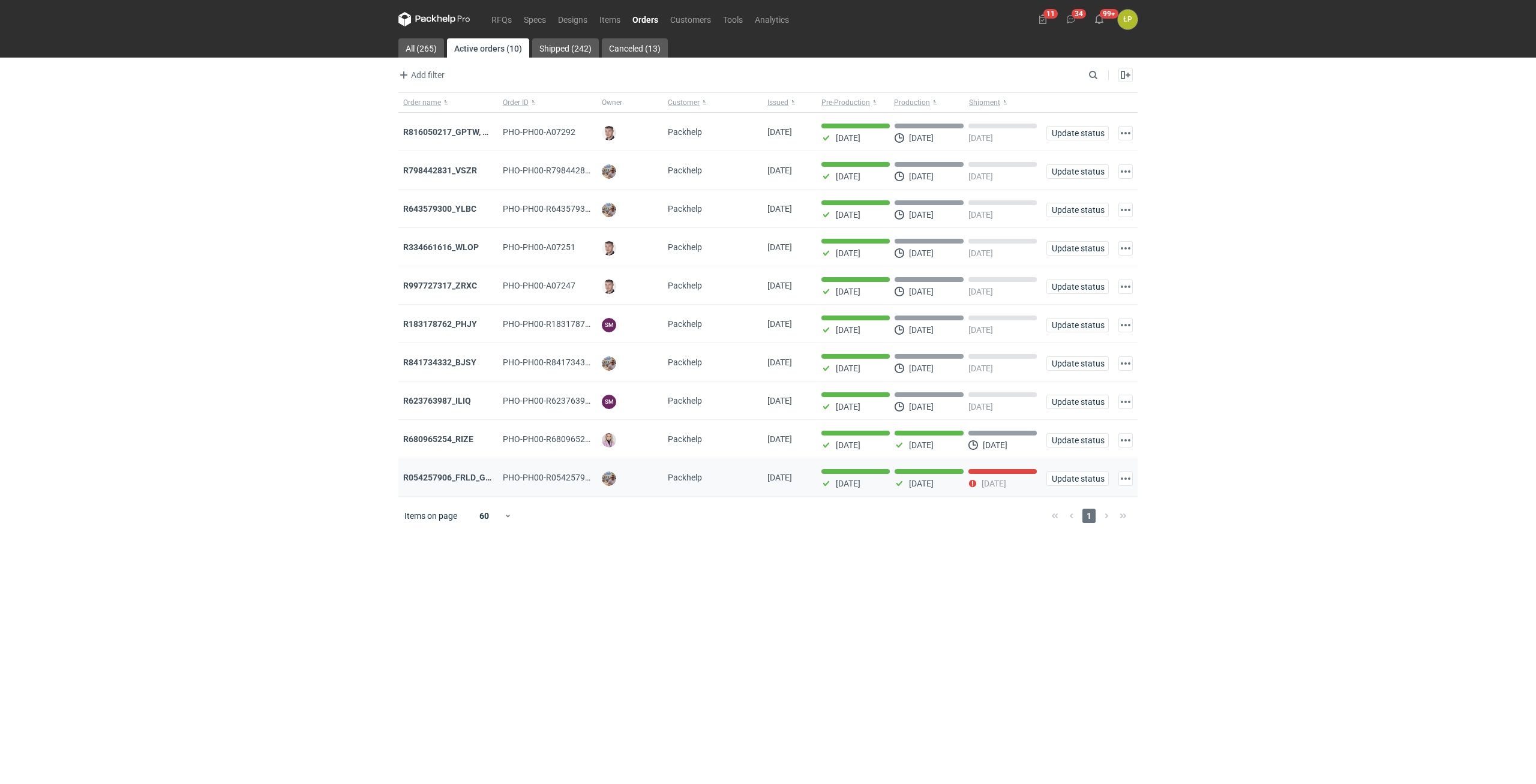
click at [454, 472] on div "R054257906_FRLD_GMZJ_SABM" at bounding box center [448, 477] width 99 height 39
click at [455, 477] on strong "R054257906_FRLD_GMZJ_SABM" at bounding box center [467, 477] width 127 height 9
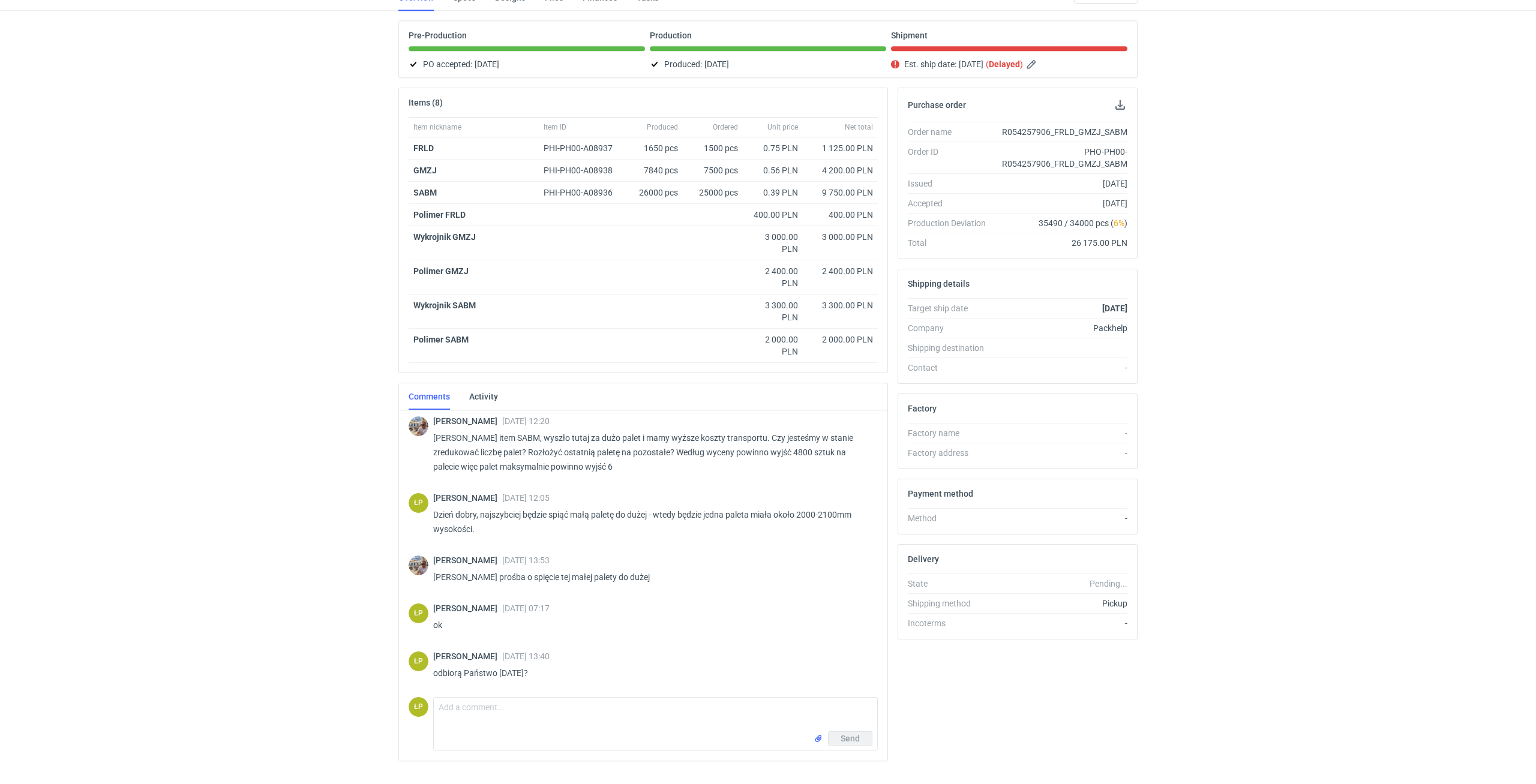
scroll to position [106, 0]
